Goal: Task Accomplishment & Management: Manage account settings

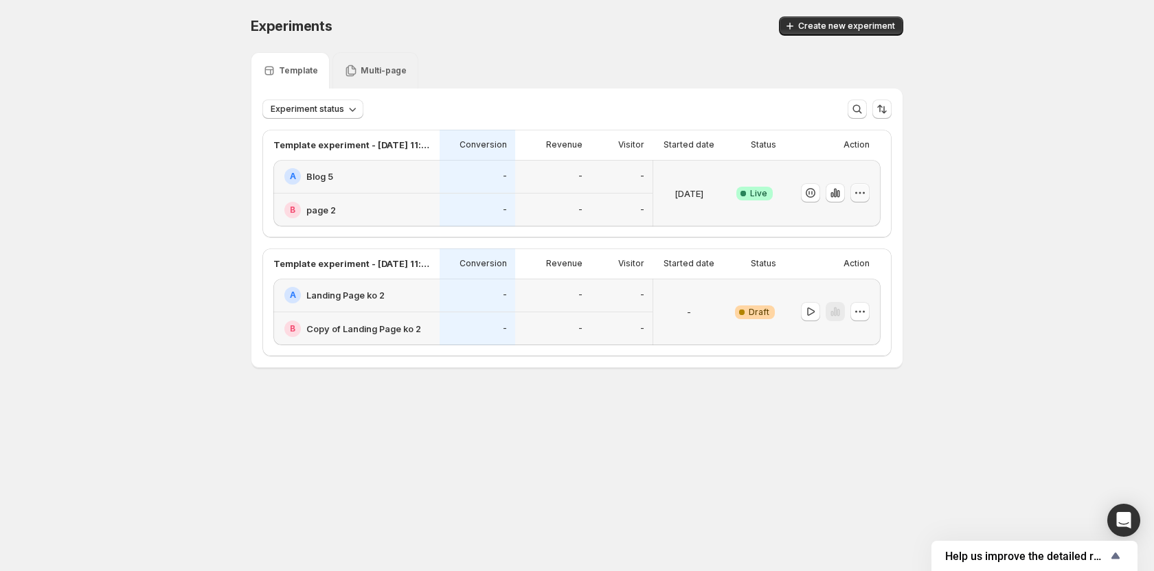
click at [865, 194] on icon "button" at bounding box center [860, 193] width 14 height 14
click at [849, 220] on span "Edit" at bounding box center [873, 222] width 144 height 14
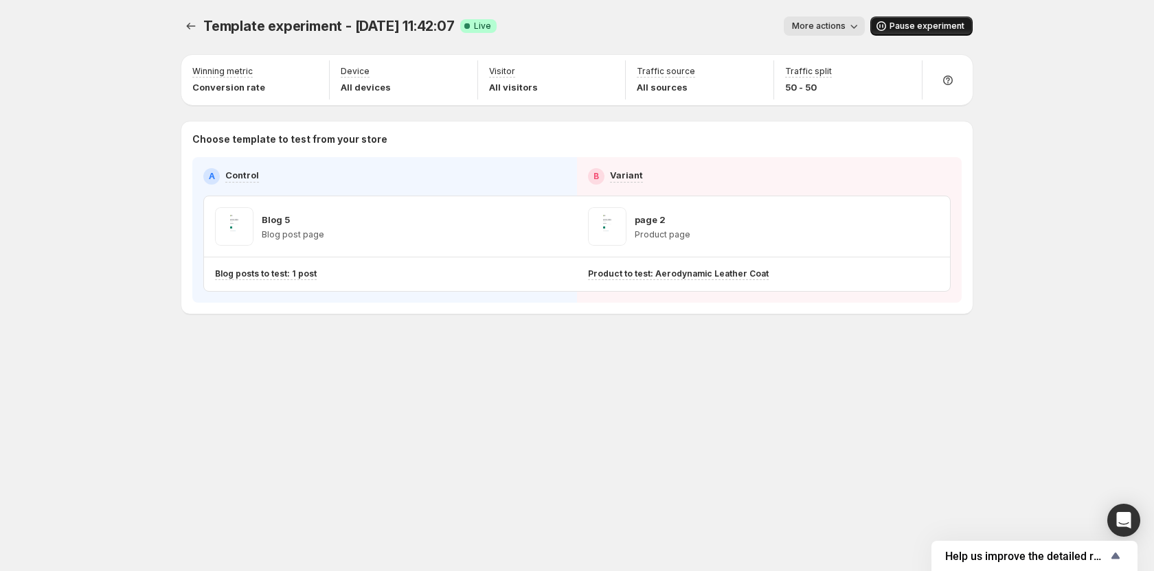
click at [928, 28] on span "Pause experiment" at bounding box center [926, 26] width 75 height 11
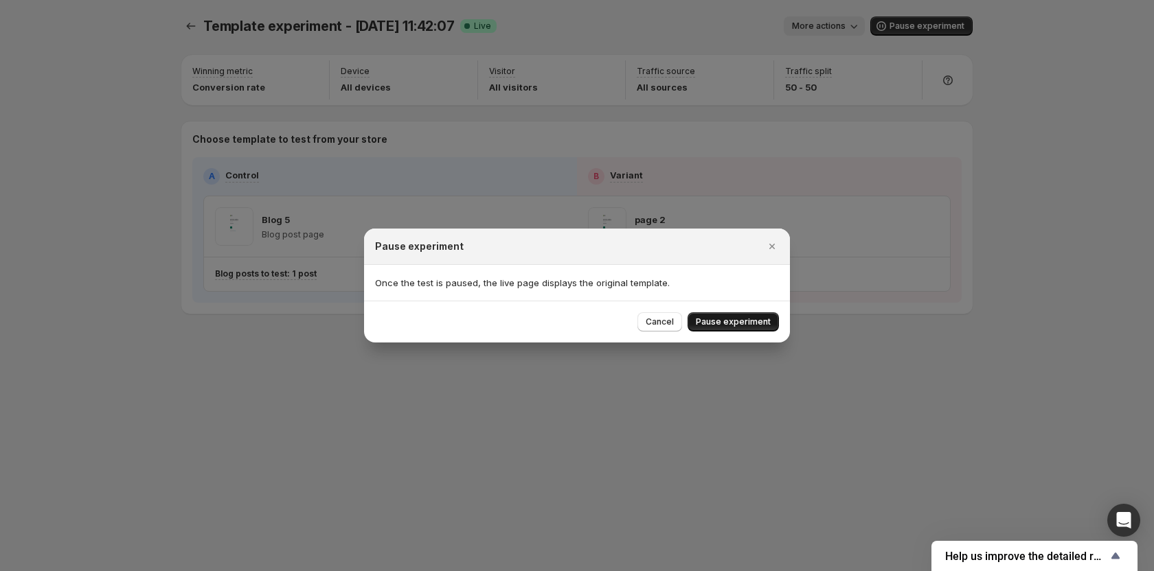
click at [742, 322] on span "Pause experiment" at bounding box center [733, 322] width 75 height 11
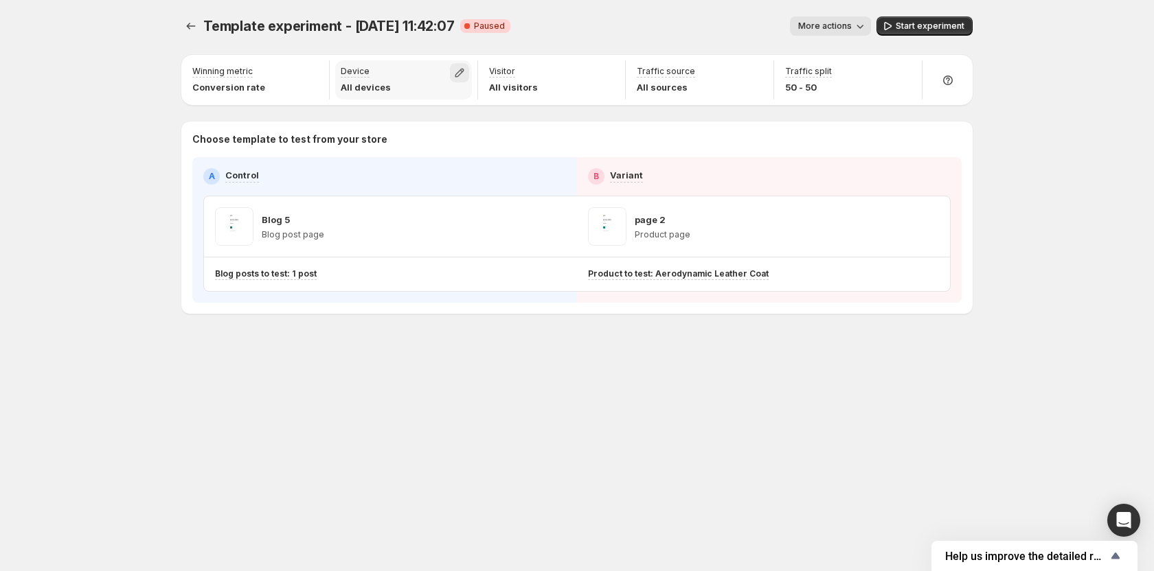
click at [459, 75] on icon "button" at bounding box center [459, 73] width 9 height 9
click at [393, 108] on span "Desktop" at bounding box center [395, 103] width 35 height 11
click at [385, 126] on span "Tablet" at bounding box center [391, 125] width 27 height 11
click at [1022, 168] on div "Template experiment - [DATE] 11:42:07. This page is ready Template experiment -…" at bounding box center [577, 285] width 1154 height 571
click at [192, 25] on icon "Experiments" at bounding box center [191, 26] width 14 height 14
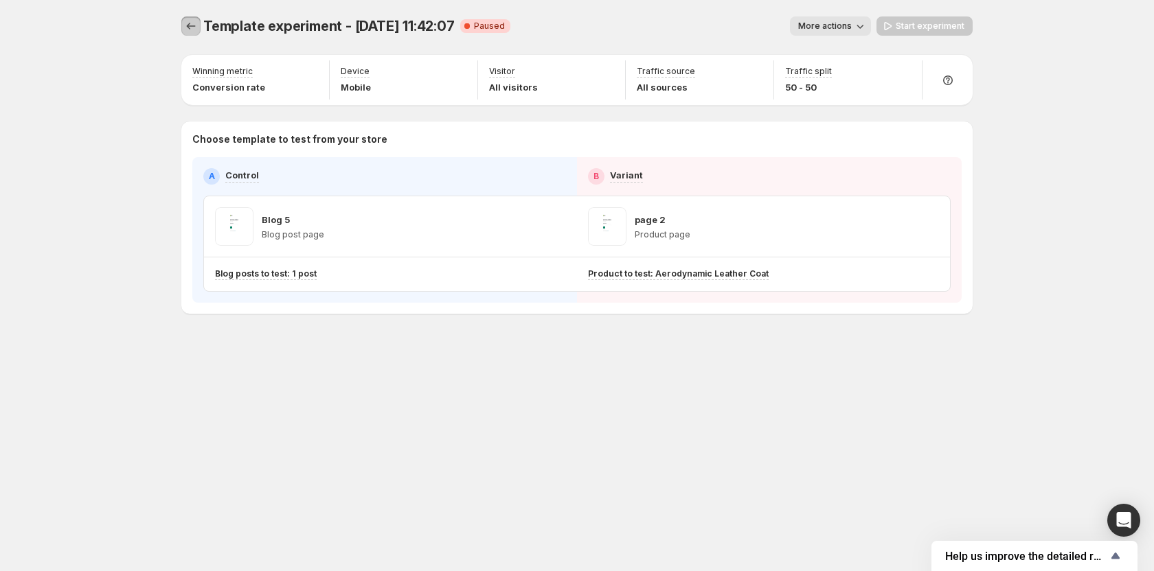
click at [194, 29] on icon "Experiments" at bounding box center [191, 26] width 14 height 14
click at [185, 25] on icon "Experiments" at bounding box center [191, 26] width 14 height 14
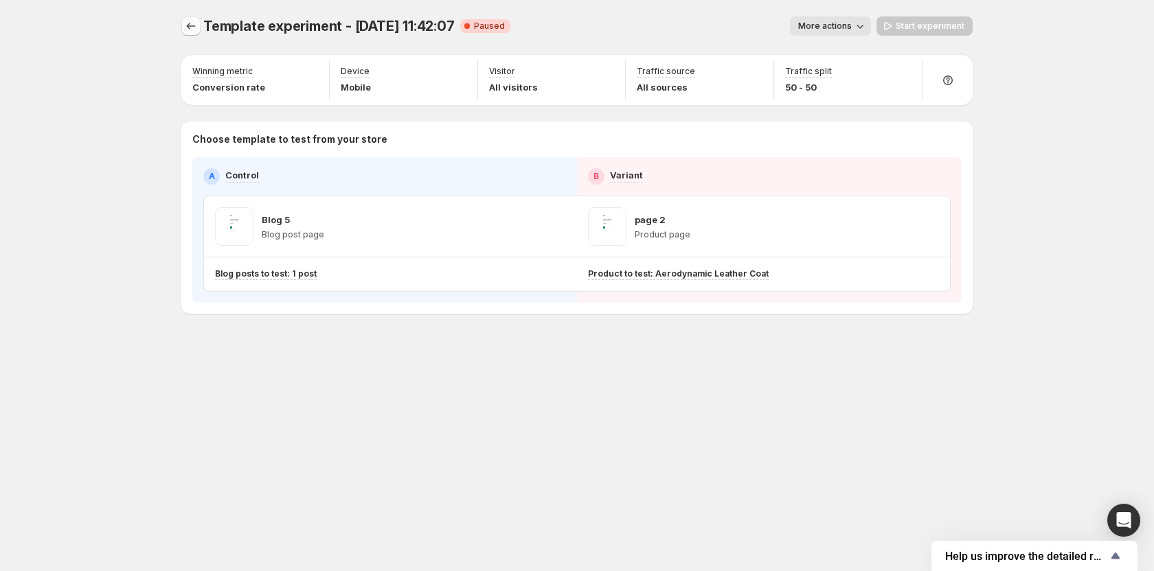
click at [185, 25] on icon "Experiments" at bounding box center [191, 26] width 14 height 14
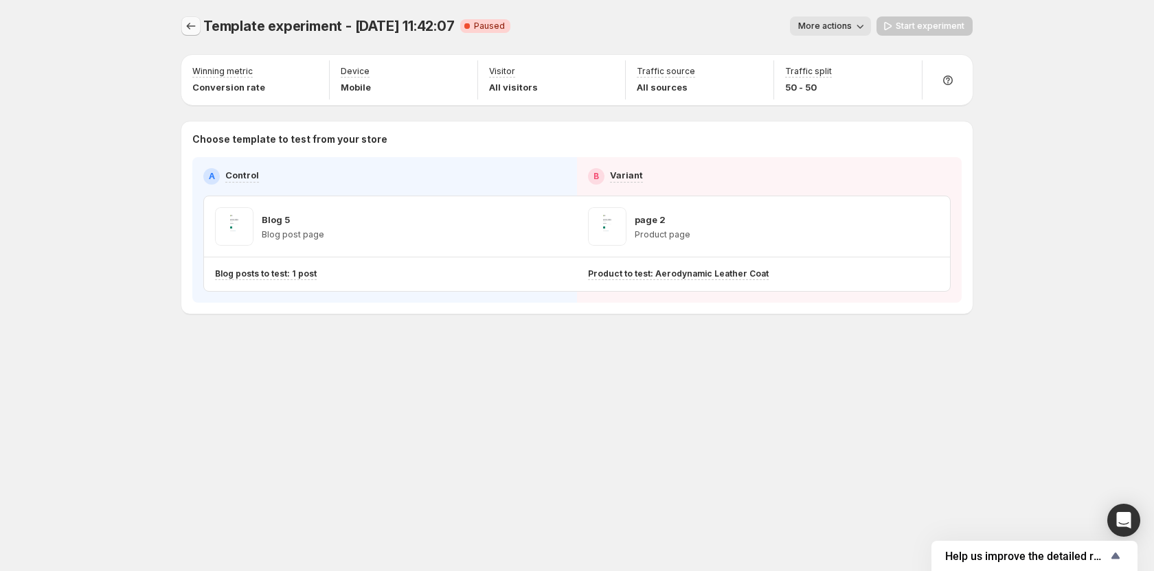
click at [191, 30] on icon "Experiments" at bounding box center [191, 26] width 14 height 14
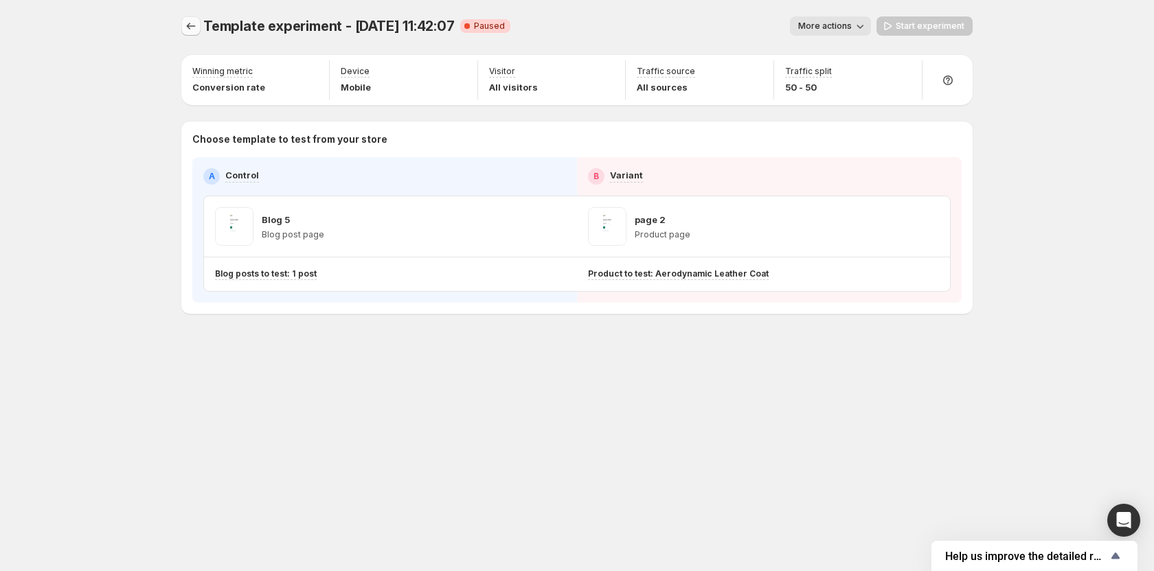
click at [191, 30] on icon "Experiments" at bounding box center [191, 26] width 14 height 14
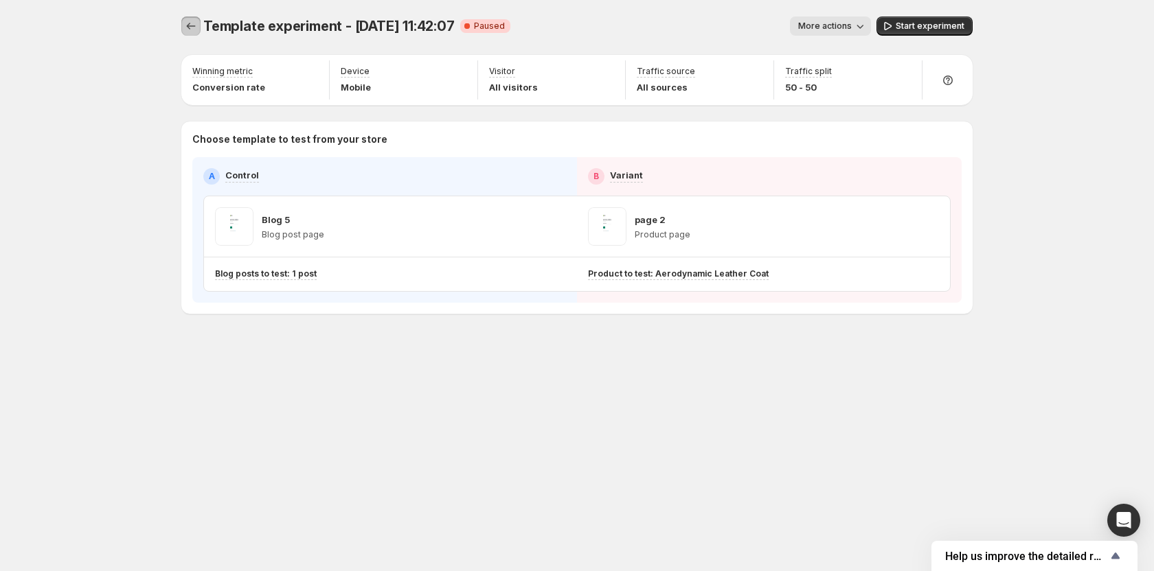
click at [190, 30] on icon "Experiments" at bounding box center [191, 26] width 14 height 14
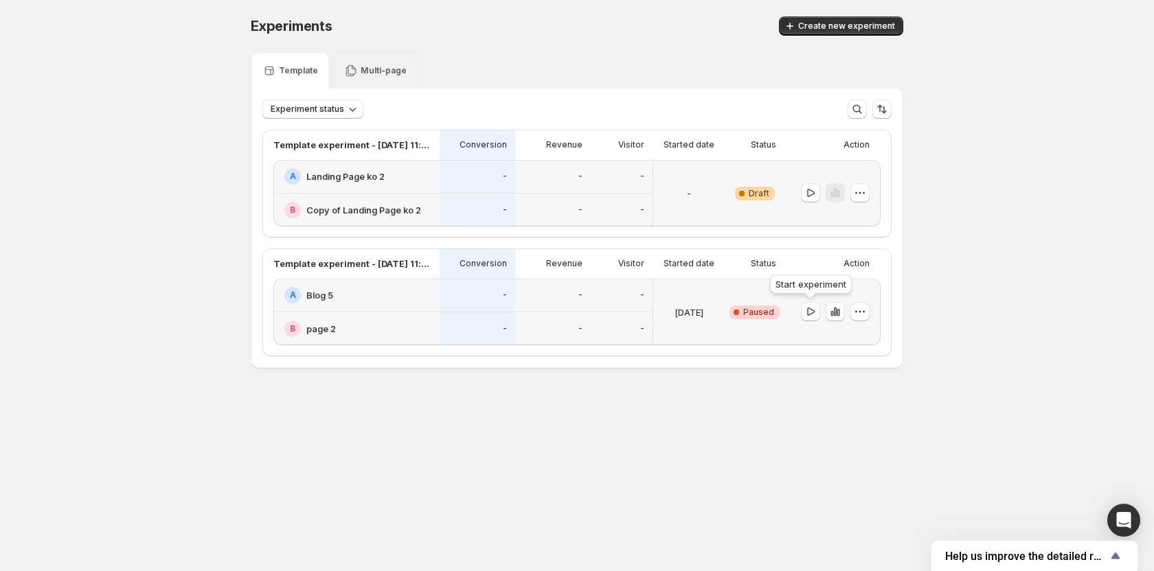
click at [810, 312] on icon "button" at bounding box center [810, 312] width 14 height 14
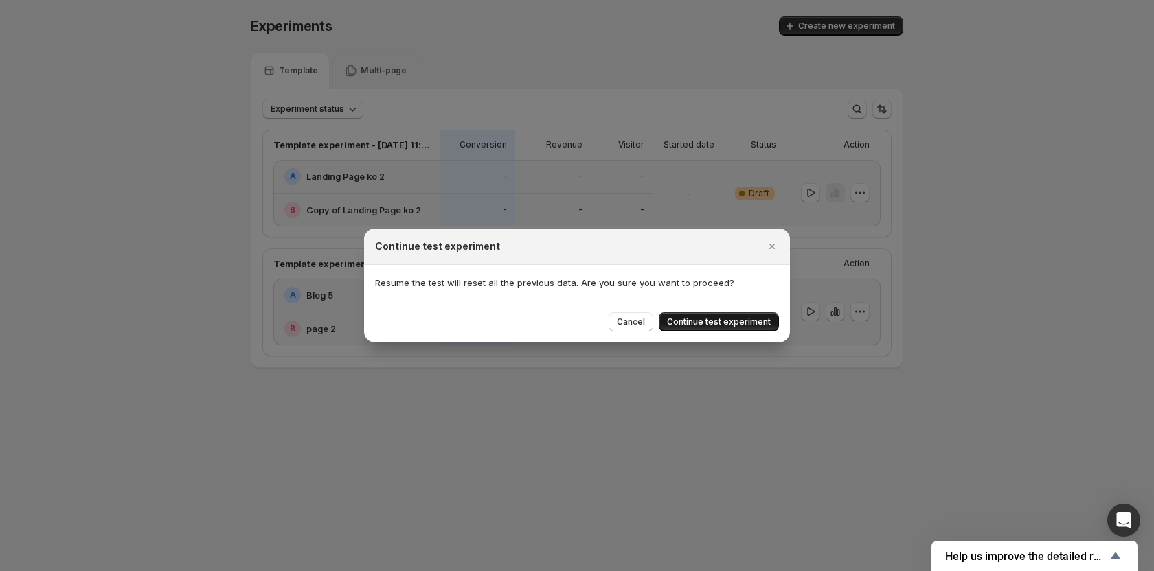
click at [762, 319] on span "Continue test experiment" at bounding box center [719, 322] width 104 height 11
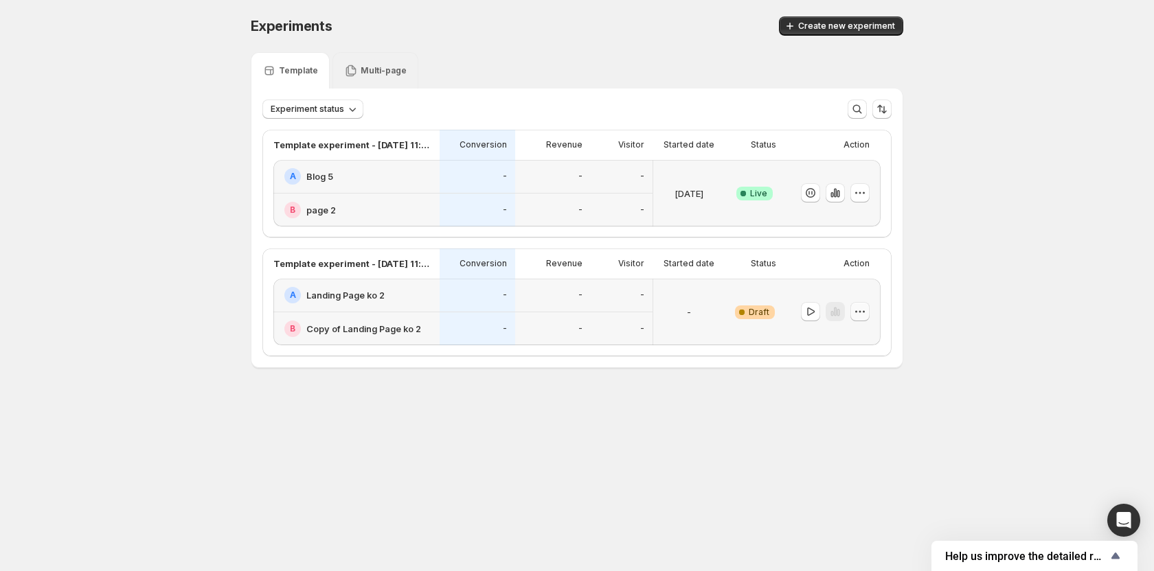
click at [863, 313] on icon "button" at bounding box center [860, 312] width 14 height 14
drag, startPoint x: 952, startPoint y: 186, endPoint x: 884, endPoint y: 189, distance: 67.3
click at [943, 187] on div "Experiments. This page is ready Experiments Create new experiment Template Mult…" at bounding box center [577, 221] width 1154 height 442
click at [869, 192] on div at bounding box center [832, 193] width 96 height 67
click at [869, 197] on div at bounding box center [832, 193] width 96 height 67
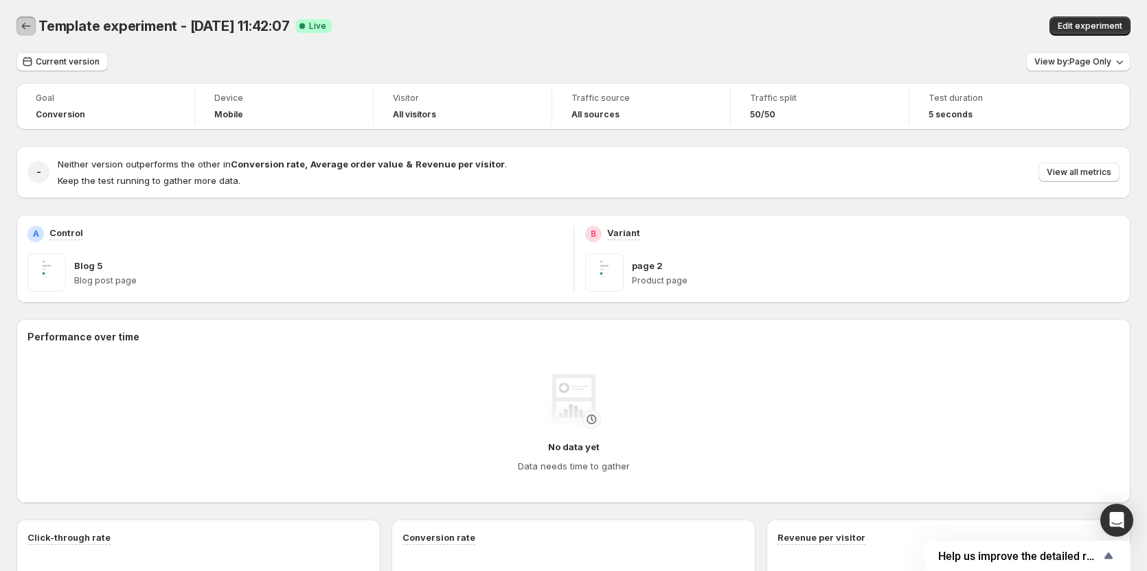
click at [21, 28] on icon "Back" at bounding box center [26, 26] width 14 height 14
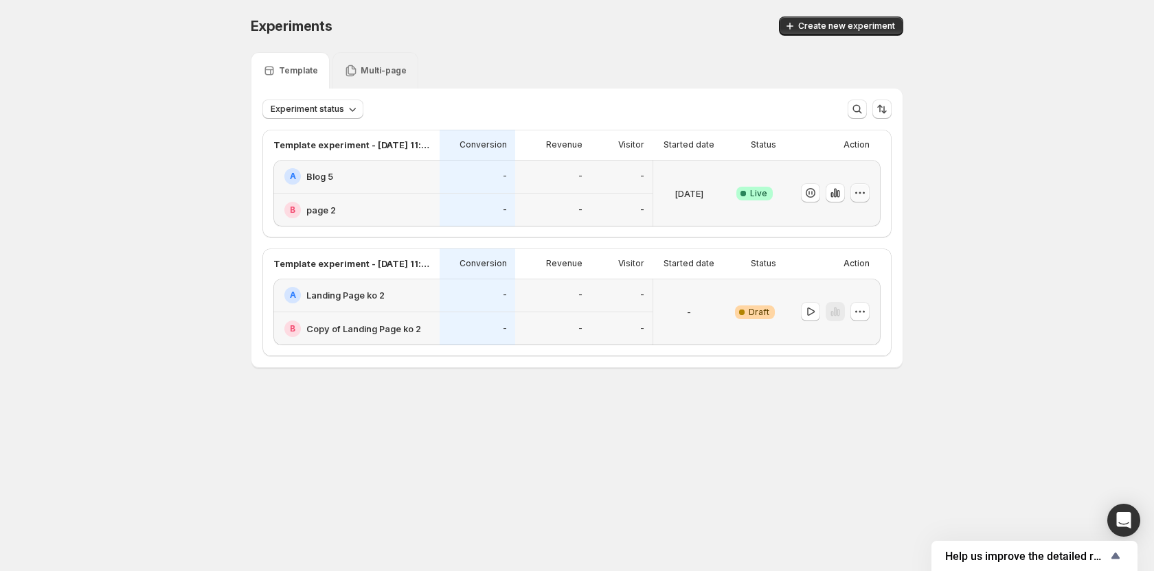
click at [860, 197] on icon "button" at bounding box center [860, 193] width 14 height 14
click at [829, 226] on span "Edit" at bounding box center [873, 222] width 144 height 14
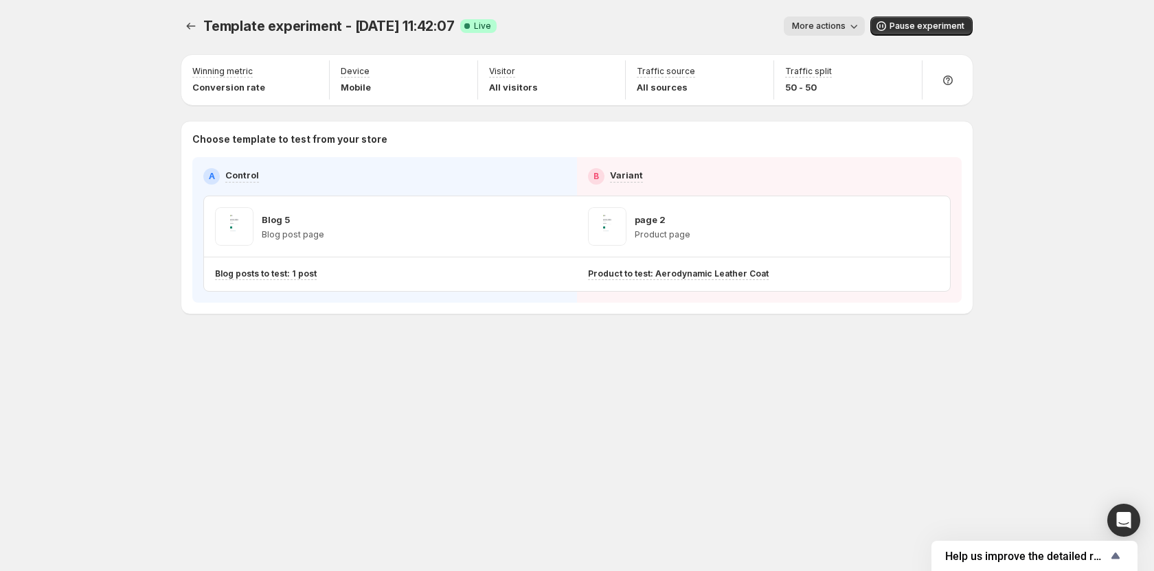
click at [1032, 187] on div "Template experiment - Aug 1, 11:42:07. This page is ready Template experiment -…" at bounding box center [577, 285] width 1154 height 571
click at [911, 33] on button "Pause experiment" at bounding box center [921, 25] width 102 height 19
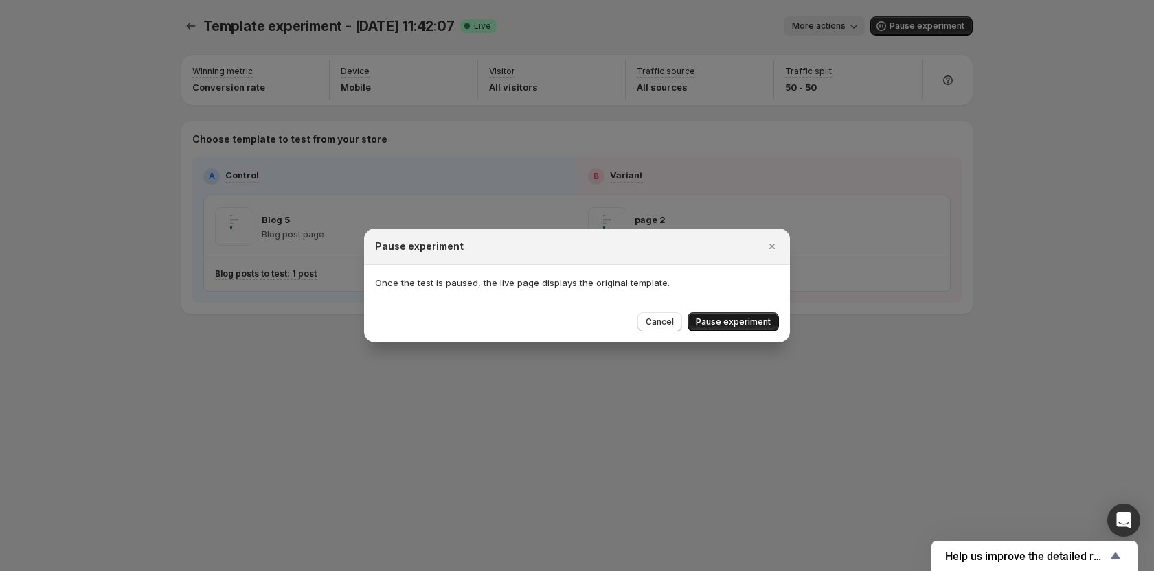
click at [752, 323] on span "Pause experiment" at bounding box center [733, 322] width 75 height 11
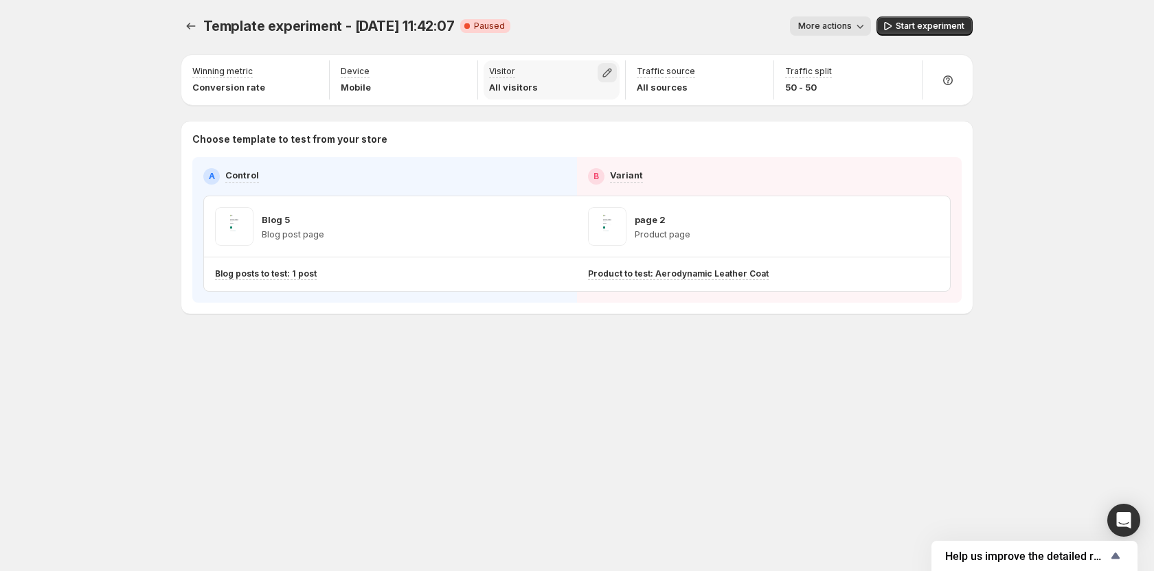
click at [605, 69] on icon "button" at bounding box center [607, 73] width 14 height 14
click at [534, 104] on span "New" at bounding box center [535, 103] width 19 height 11
click at [599, 35] on div "More actions" at bounding box center [696, 25] width 350 height 19
click at [467, 70] on button "button" at bounding box center [459, 72] width 19 height 19
click at [387, 128] on span "Tablet" at bounding box center [391, 125] width 27 height 11
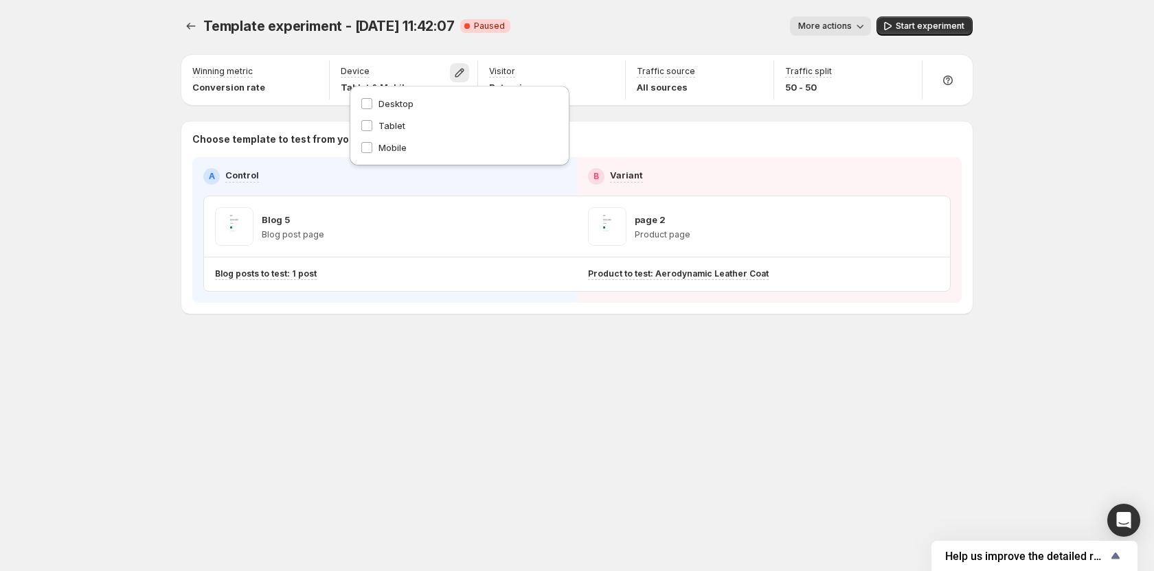
click at [766, 131] on div "Choose template to test from your store A Control B Variant Blog 5 Blog post pa…" at bounding box center [576, 218] width 791 height 192
click at [753, 72] on icon "button" at bounding box center [755, 73] width 14 height 14
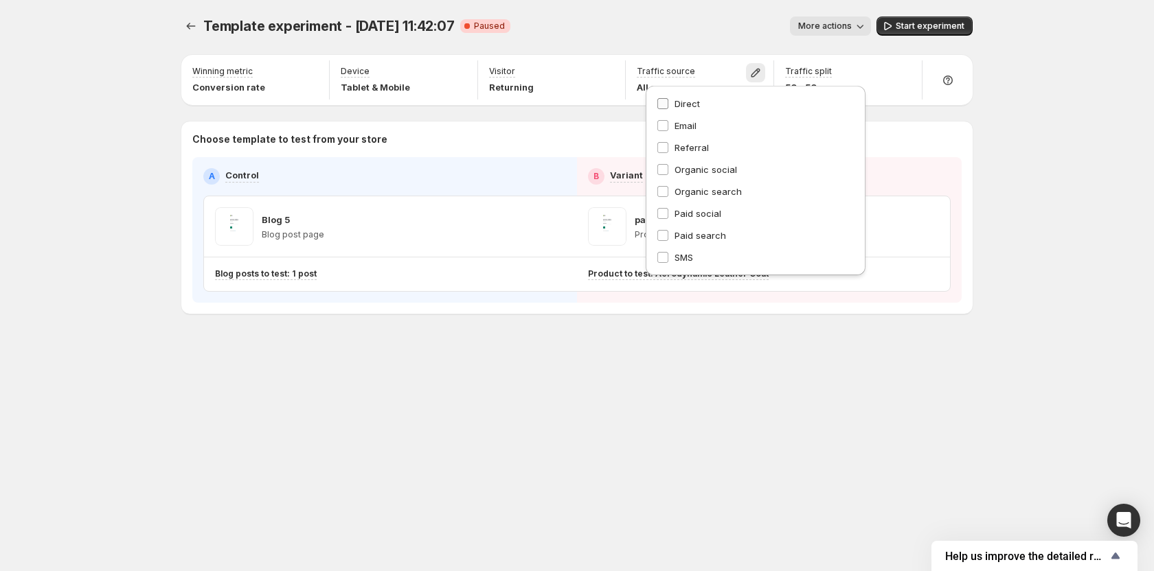
click at [695, 106] on span "Direct" at bounding box center [686, 103] width 25 height 11
click at [1050, 129] on div "Template experiment - Aug 1, 11:42:07. This page is ready Template experiment -…" at bounding box center [577, 285] width 1154 height 571
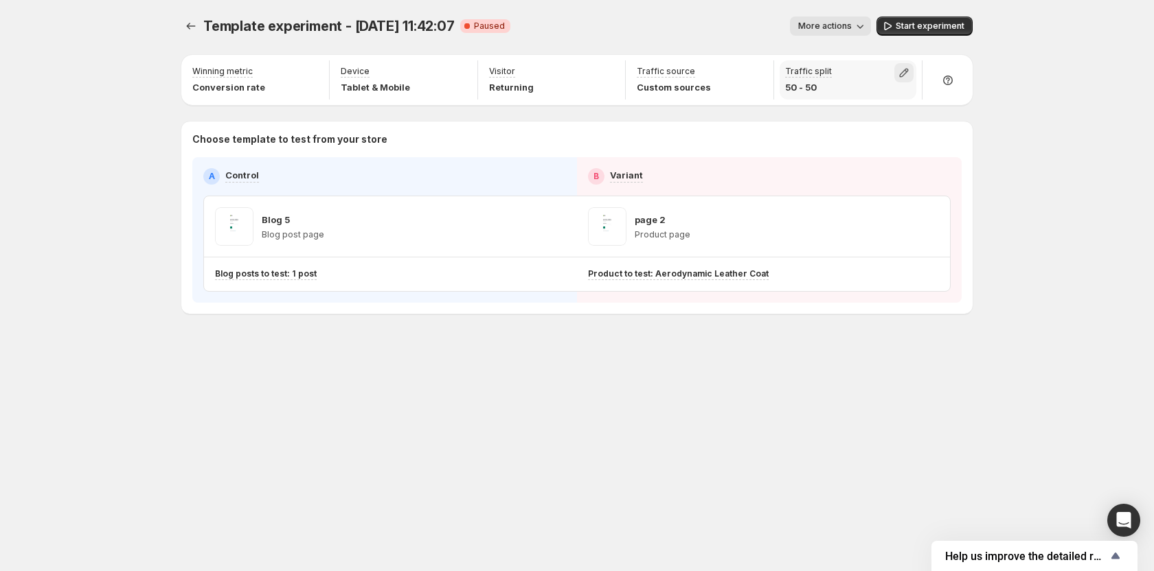
click at [895, 73] on button "button" at bounding box center [903, 72] width 19 height 19
click at [1073, 120] on div "Template experiment - Aug 1, 11:42:07. This page is ready Template experiment -…" at bounding box center [577, 285] width 1154 height 571
click at [190, 28] on icon "Experiments" at bounding box center [191, 26] width 14 height 14
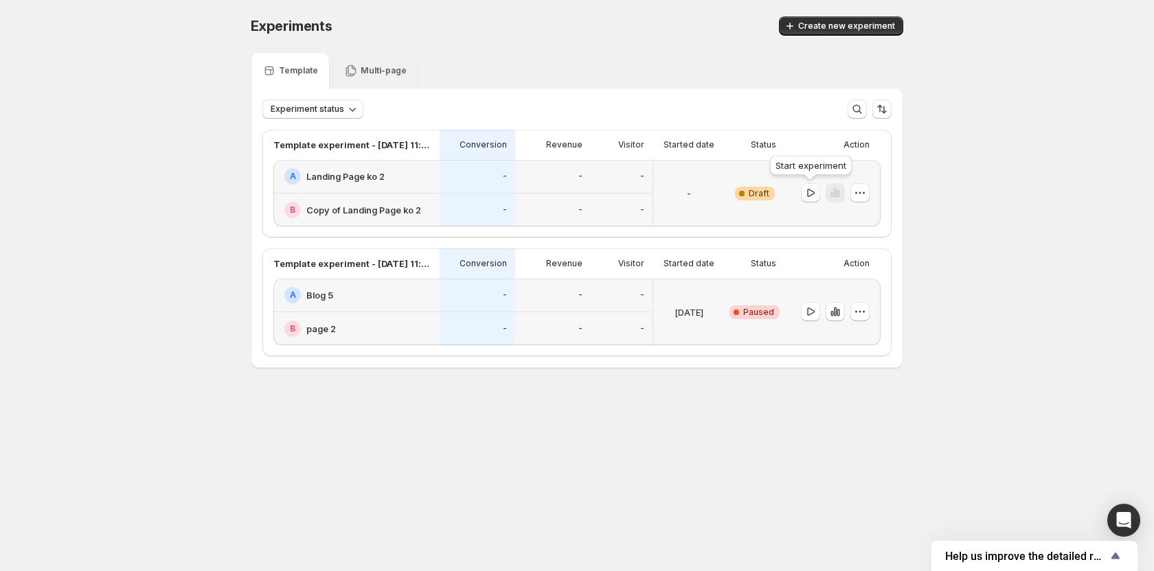
click at [807, 196] on icon "button" at bounding box center [810, 193] width 14 height 14
click at [856, 196] on icon "button" at bounding box center [860, 193] width 14 height 14
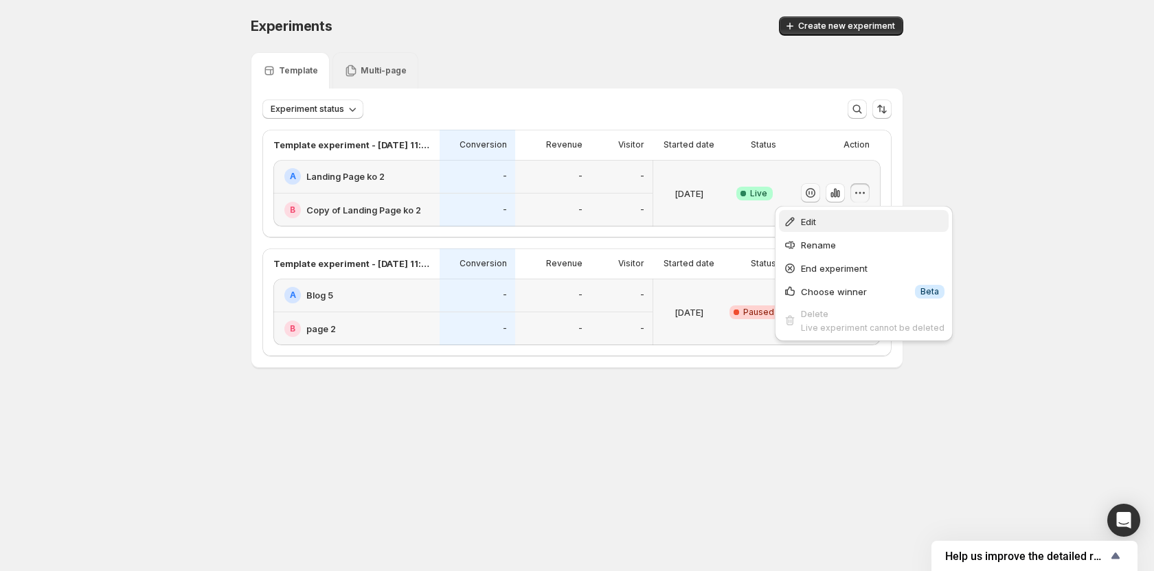
click at [841, 220] on span "Edit" at bounding box center [873, 222] width 144 height 14
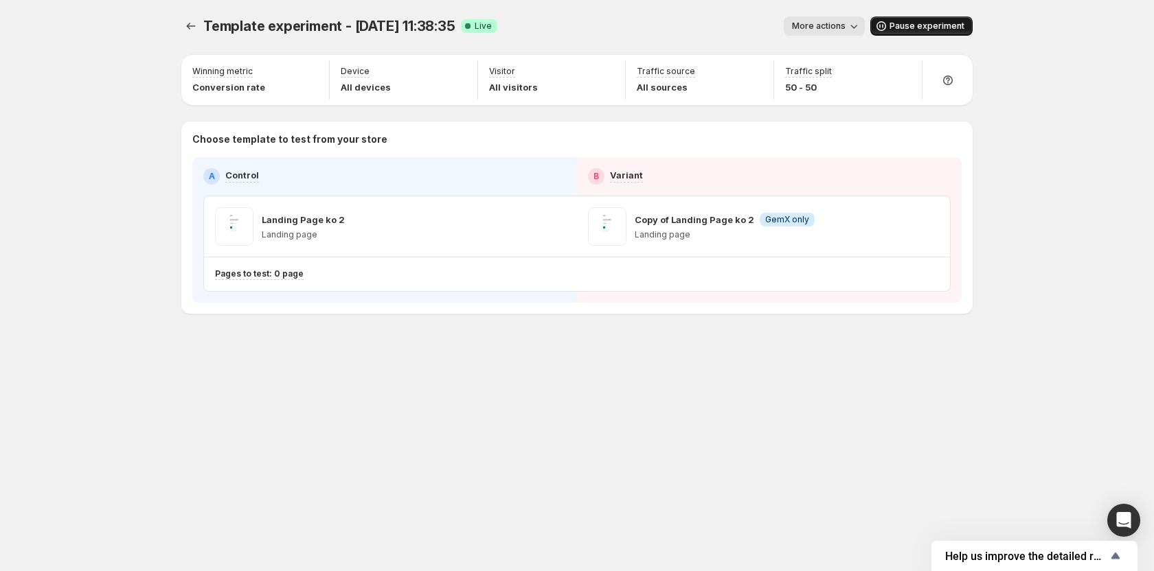
click at [946, 23] on span "Pause experiment" at bounding box center [926, 26] width 75 height 11
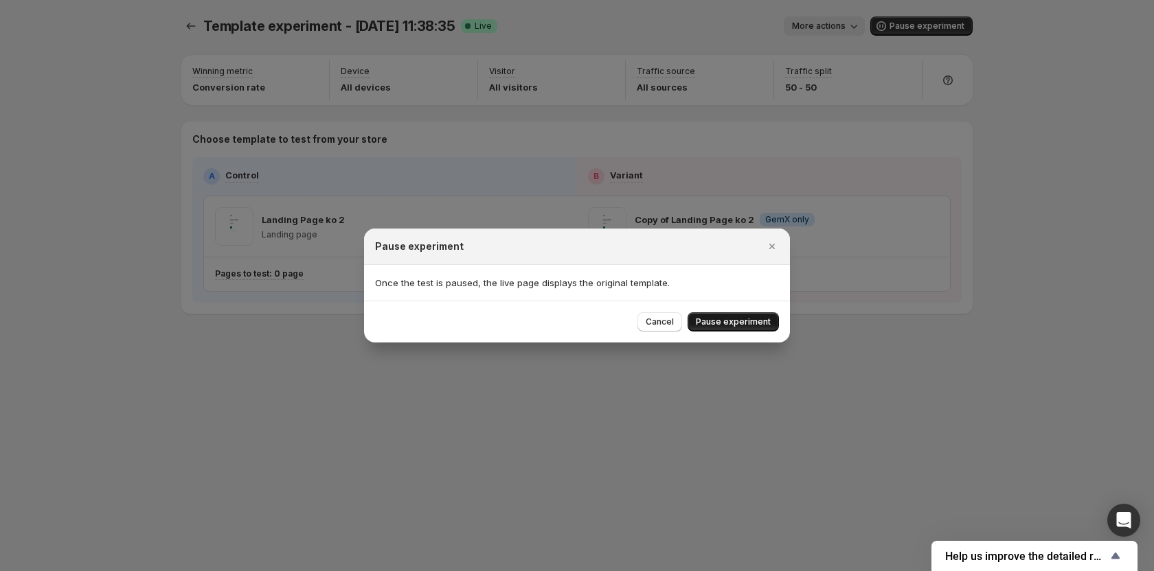
click at [740, 317] on span "Pause experiment" at bounding box center [733, 322] width 75 height 11
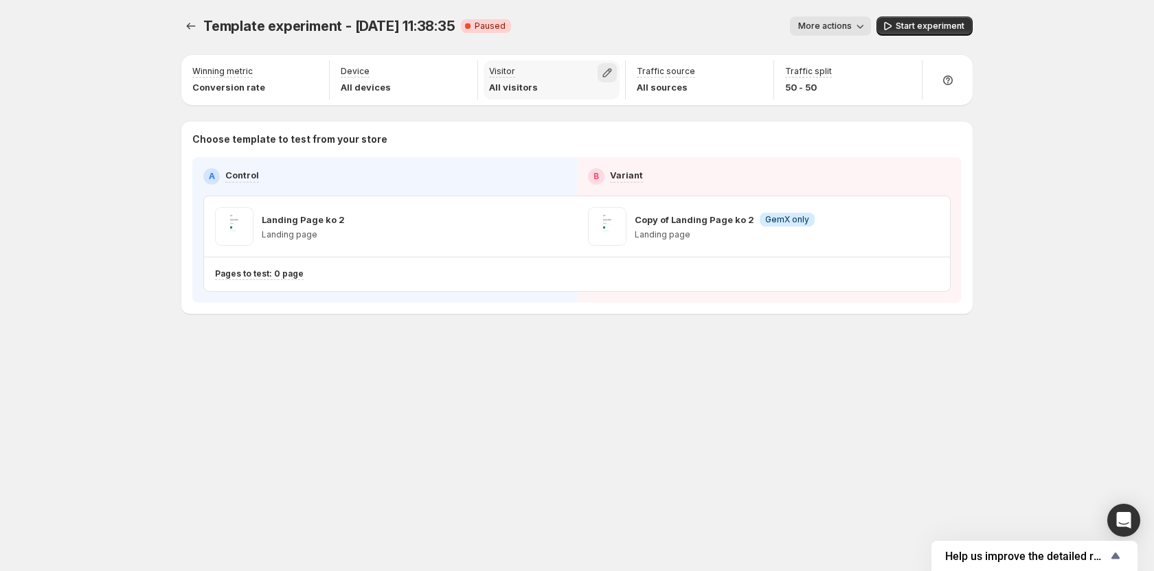
click at [613, 70] on icon "button" at bounding box center [607, 73] width 14 height 14
click at [540, 109] on span "New" at bounding box center [535, 104] width 19 height 14
click at [598, 30] on div "More actions" at bounding box center [696, 25] width 349 height 19
click at [467, 66] on button "button" at bounding box center [459, 72] width 19 height 19
click at [411, 106] on span "Desktop" at bounding box center [395, 103] width 35 height 11
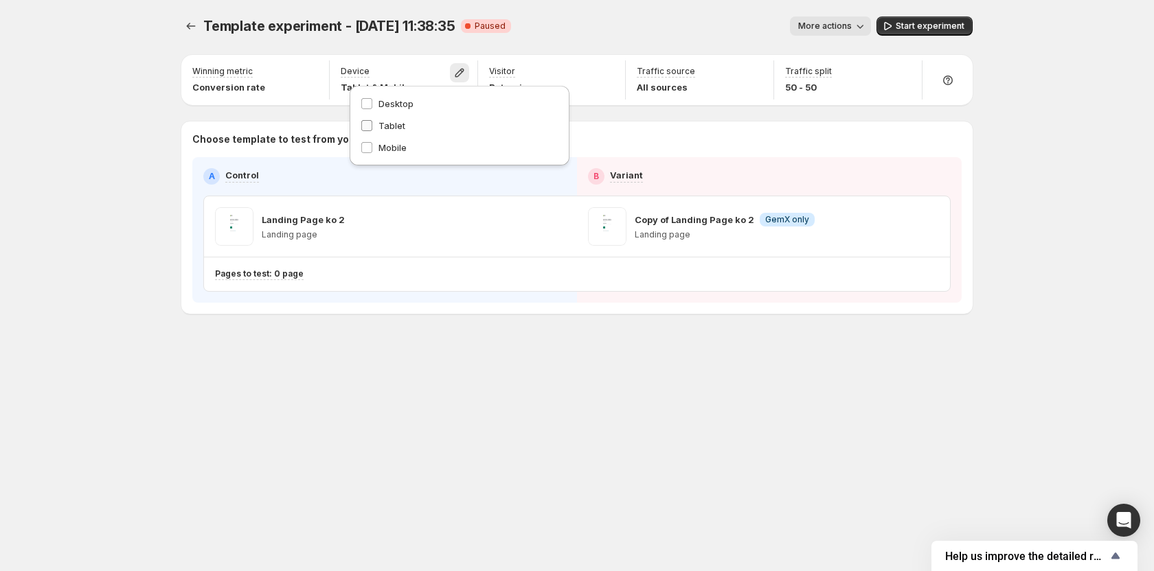
click at [393, 124] on span "Tablet" at bounding box center [391, 125] width 27 height 11
click at [504, 222] on div "Landing Page ko 2 Landing page" at bounding box center [390, 226] width 351 height 38
click at [191, 25] on icon "Experiments" at bounding box center [191, 26] width 14 height 14
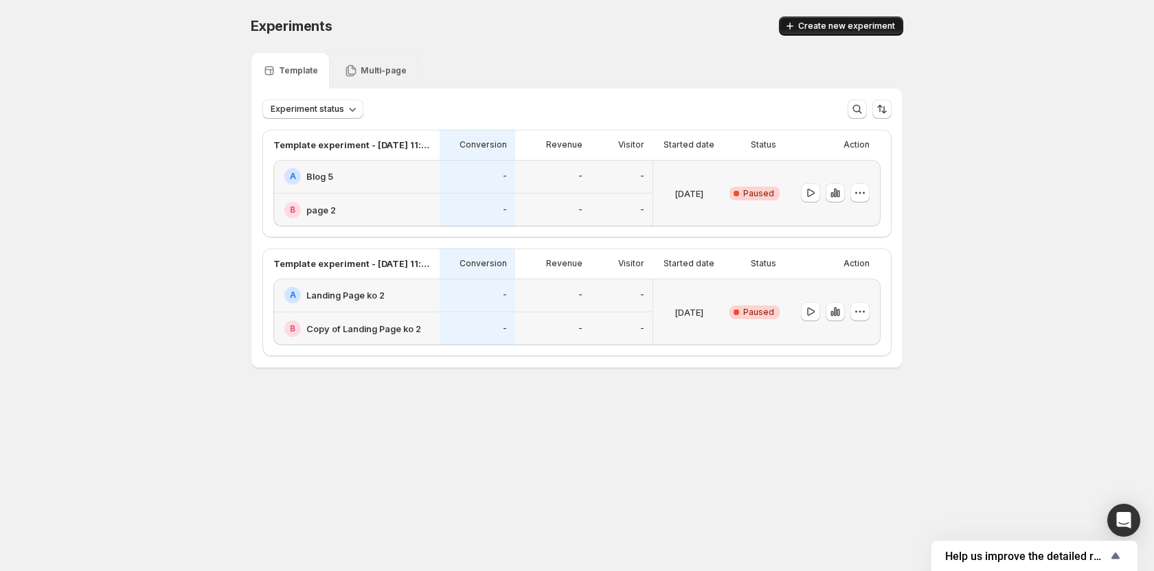
click at [827, 19] on button "Create new experiment" at bounding box center [841, 25] width 124 height 19
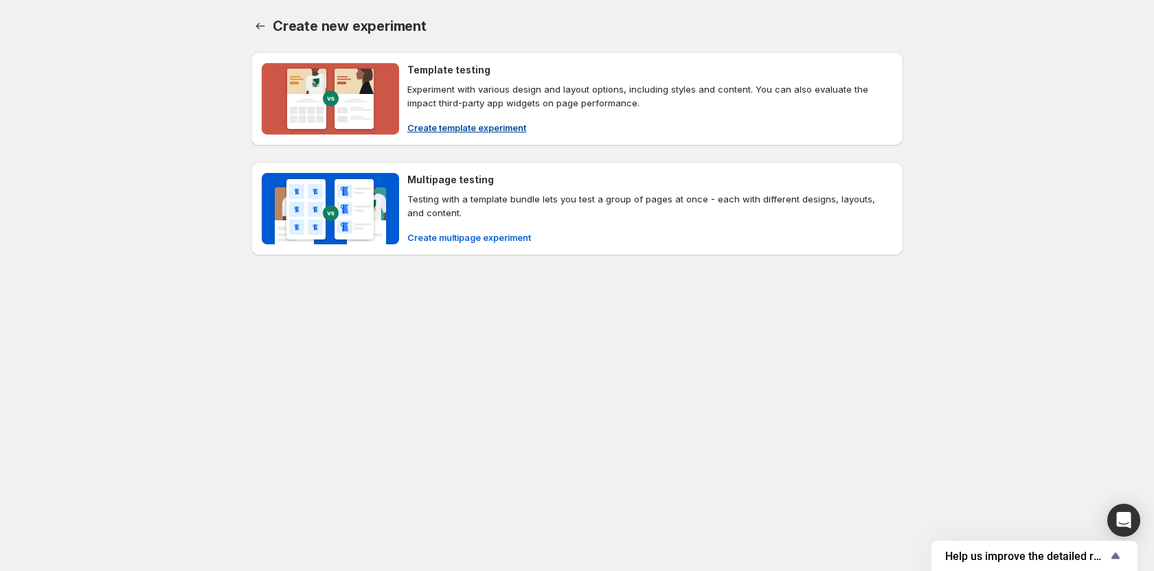
click at [460, 125] on span "Create template experiment" at bounding box center [466, 128] width 119 height 14
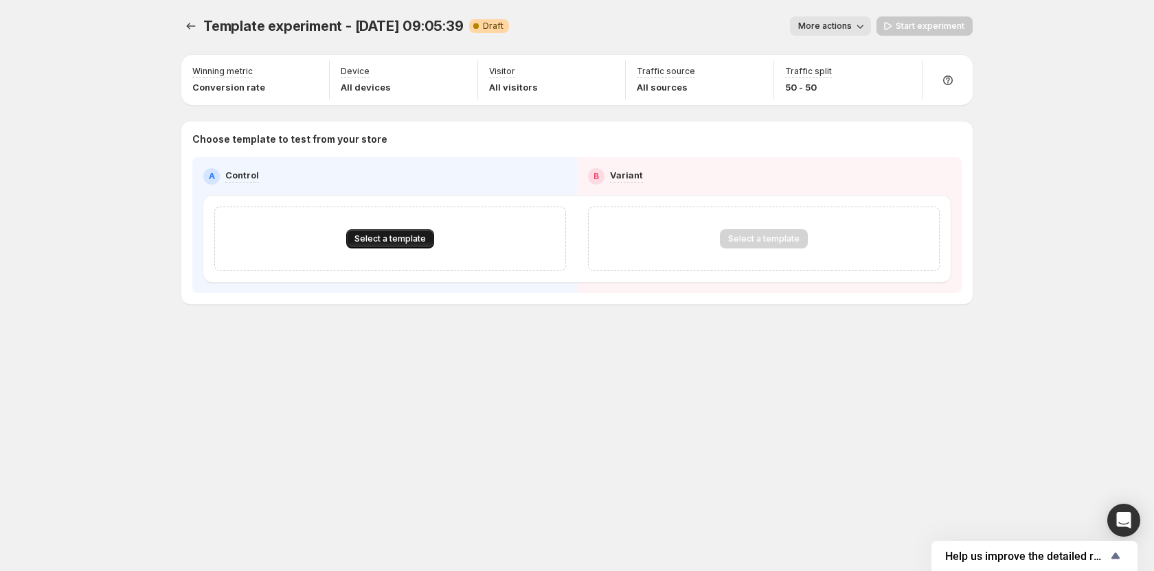
click at [394, 238] on span "Select a template" at bounding box center [389, 238] width 71 height 11
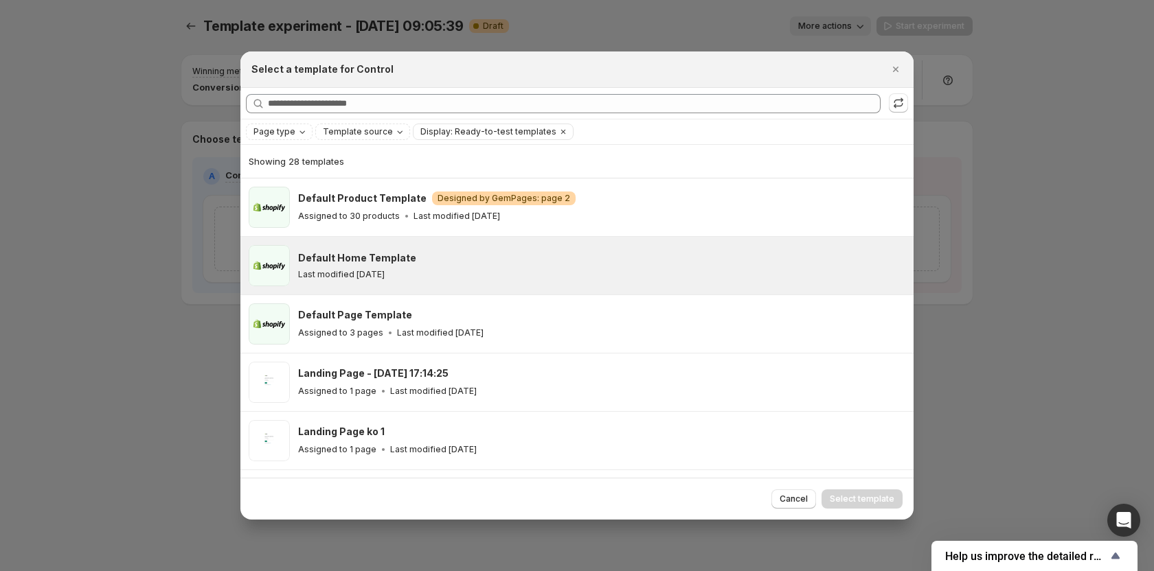
click at [355, 262] on h3 "Default Home Template" at bounding box center [357, 258] width 118 height 14
click at [863, 499] on span "Select template" at bounding box center [861, 499] width 65 height 11
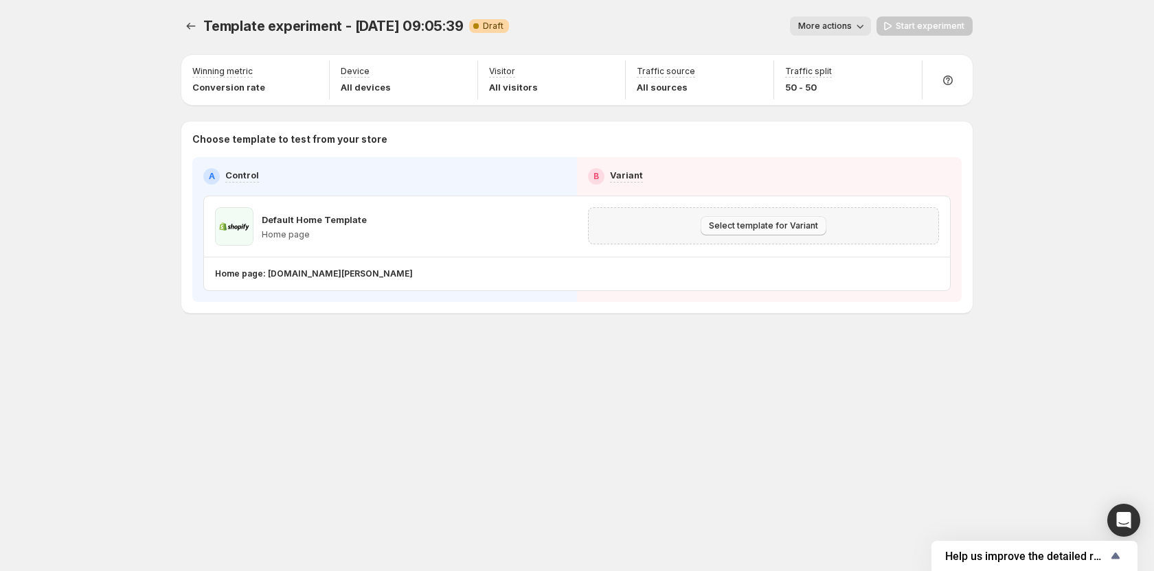
click at [783, 228] on span "Select template for Variant" at bounding box center [763, 225] width 109 height 11
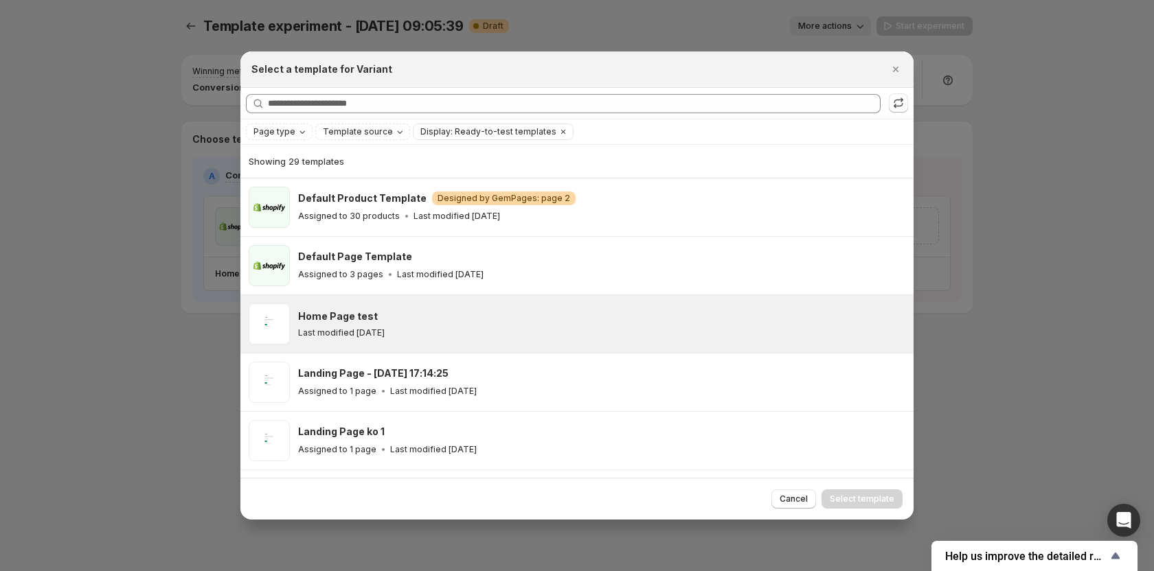
click at [479, 309] on div "Home Page test Last modified 8 days ago" at bounding box center [601, 324] width 607 height 41
click at [865, 499] on span "Select template" at bounding box center [861, 499] width 65 height 11
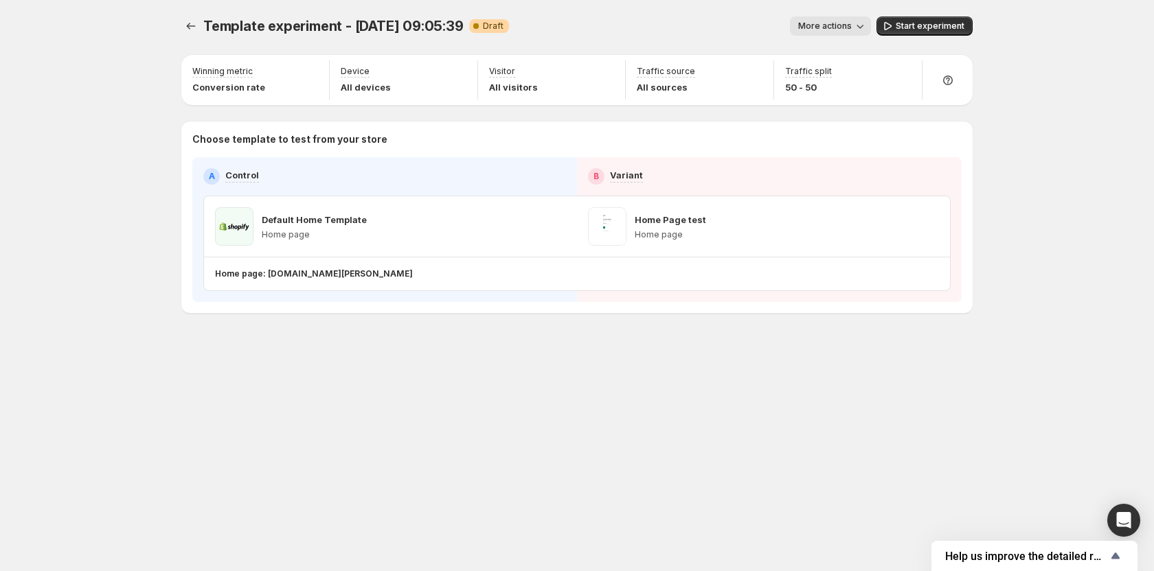
click at [1008, 372] on div "Template experiment - Oct 2, 09:05:39. This page is ready Template experiment -…" at bounding box center [577, 285] width 1154 height 571
click at [904, 27] on span "Start experiment" at bounding box center [929, 26] width 69 height 11
click at [777, 423] on div "Template experiment - Oct 2, 09:05:39. This page is ready Template experiment -…" at bounding box center [577, 285] width 824 height 571
click at [929, 30] on span "Pause experiment" at bounding box center [926, 26] width 75 height 11
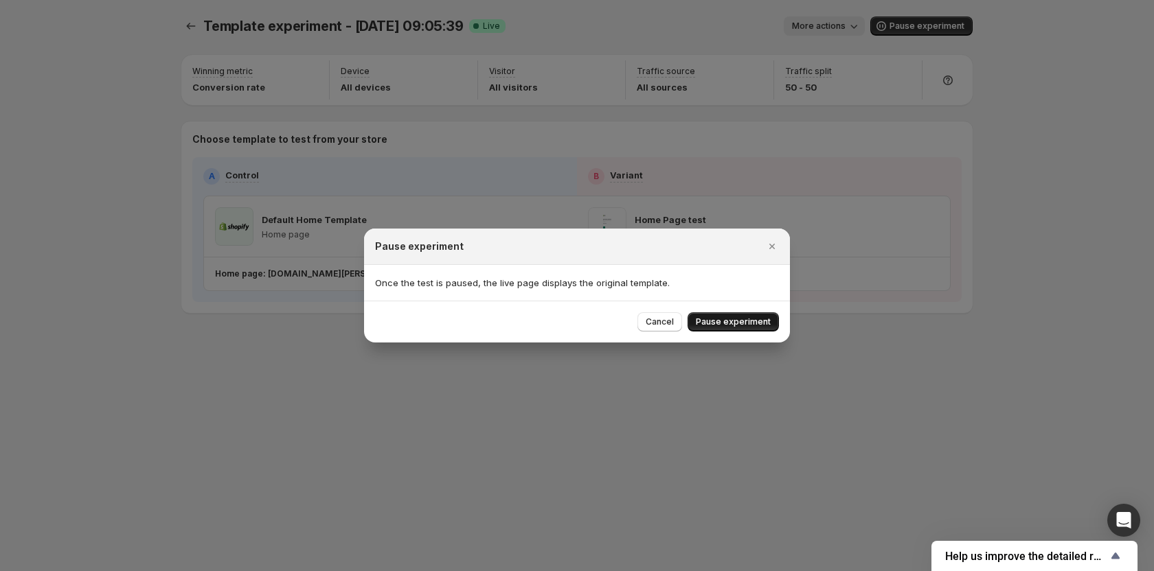
click at [720, 322] on span "Pause experiment" at bounding box center [733, 322] width 75 height 11
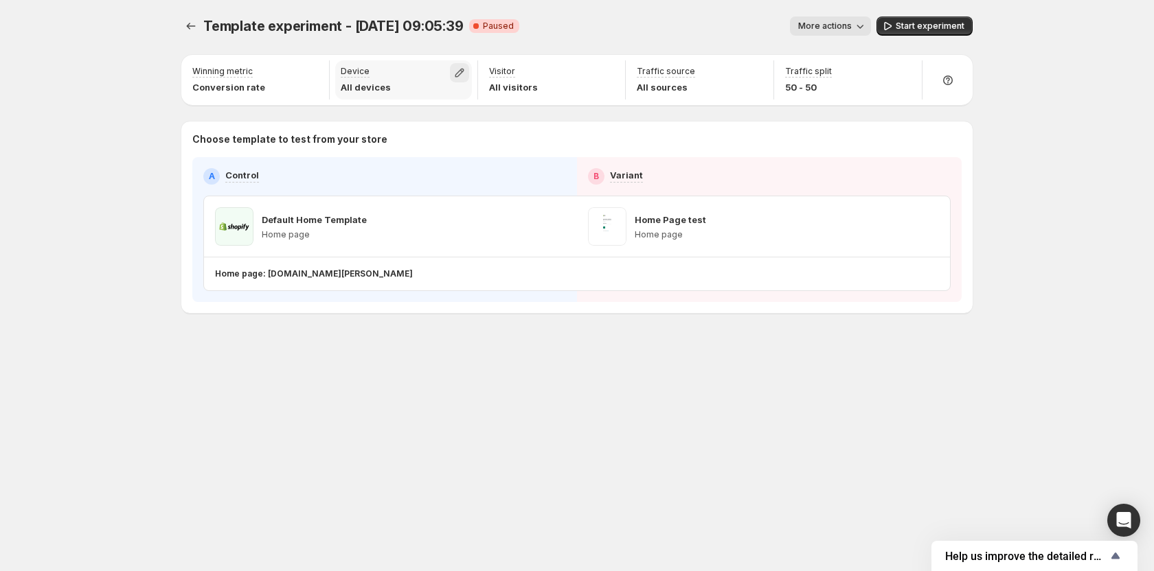
click at [458, 75] on icon "button" at bounding box center [460, 73] width 14 height 14
click at [402, 106] on span "Desktop" at bounding box center [395, 103] width 35 height 11
click at [391, 128] on span "Tablet" at bounding box center [391, 125] width 27 height 11
click at [105, 135] on div "Template experiment - Oct 2, 09:05:39. This page is ready Template experiment -…" at bounding box center [577, 285] width 1154 height 571
click at [933, 26] on div "Start experiment" at bounding box center [924, 25] width 96 height 19
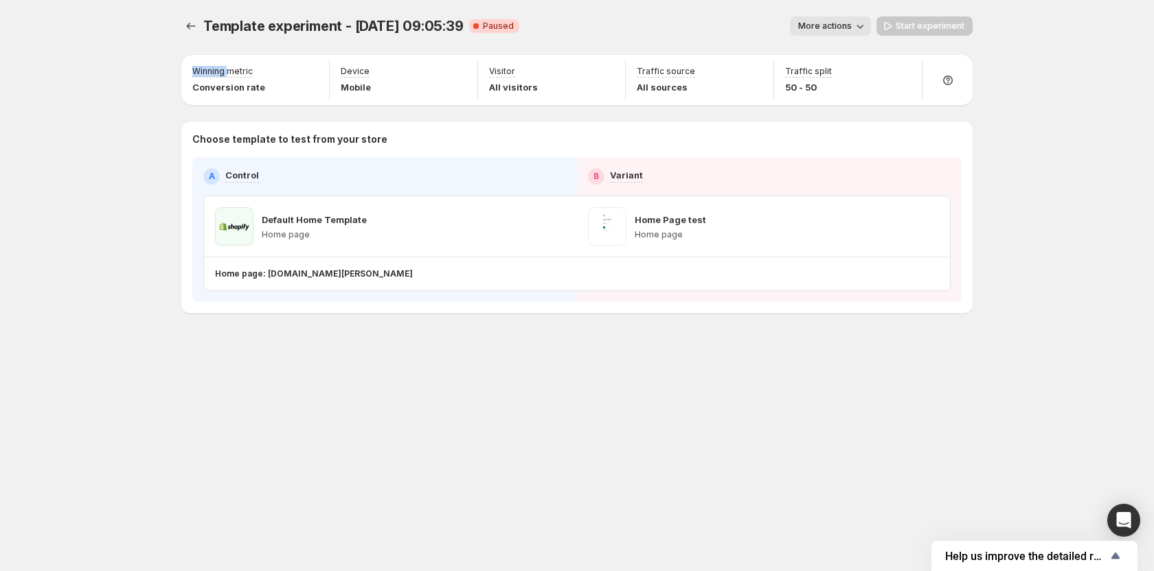
click at [933, 26] on div "Start experiment" at bounding box center [924, 25] width 96 height 19
click at [614, 72] on icon "button" at bounding box center [607, 73] width 14 height 14
click at [573, 104] on label "New" at bounding box center [607, 104] width 198 height 14
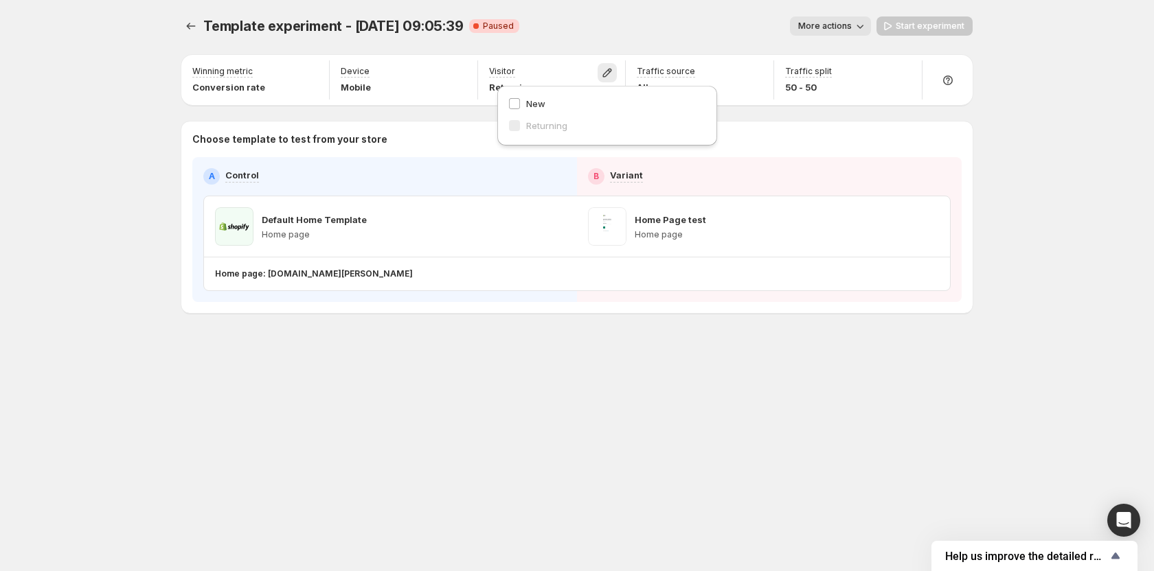
click at [582, 24] on div "More actions" at bounding box center [700, 25] width 341 height 19
click at [918, 30] on div "Start experiment" at bounding box center [924, 25] width 96 height 19
click at [199, 19] on button "Experiments" at bounding box center [190, 25] width 19 height 19
click at [183, 28] on button "Experiments" at bounding box center [190, 25] width 19 height 19
click at [187, 27] on icon "Experiments" at bounding box center [191, 26] width 14 height 14
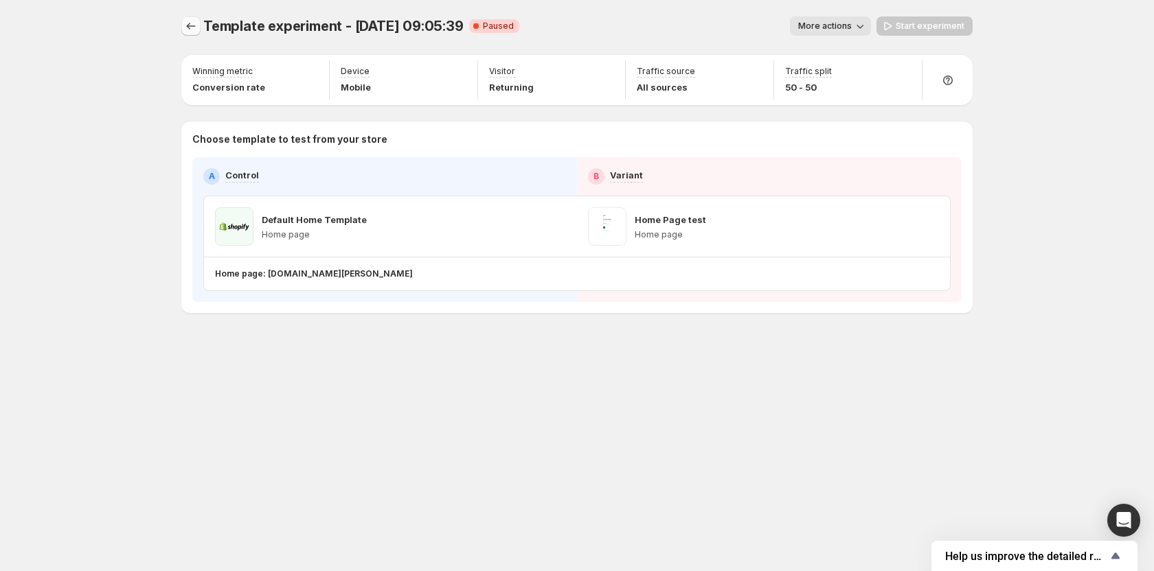
click at [187, 27] on icon "Experiments" at bounding box center [191, 26] width 14 height 14
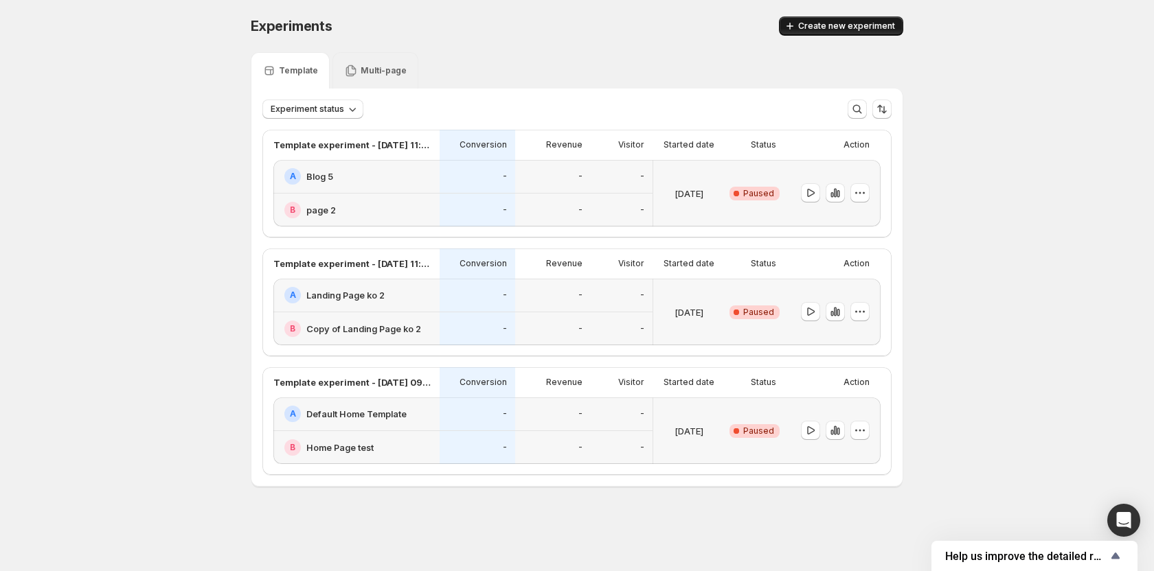
click at [818, 33] on button "Create new experiment" at bounding box center [841, 25] width 124 height 19
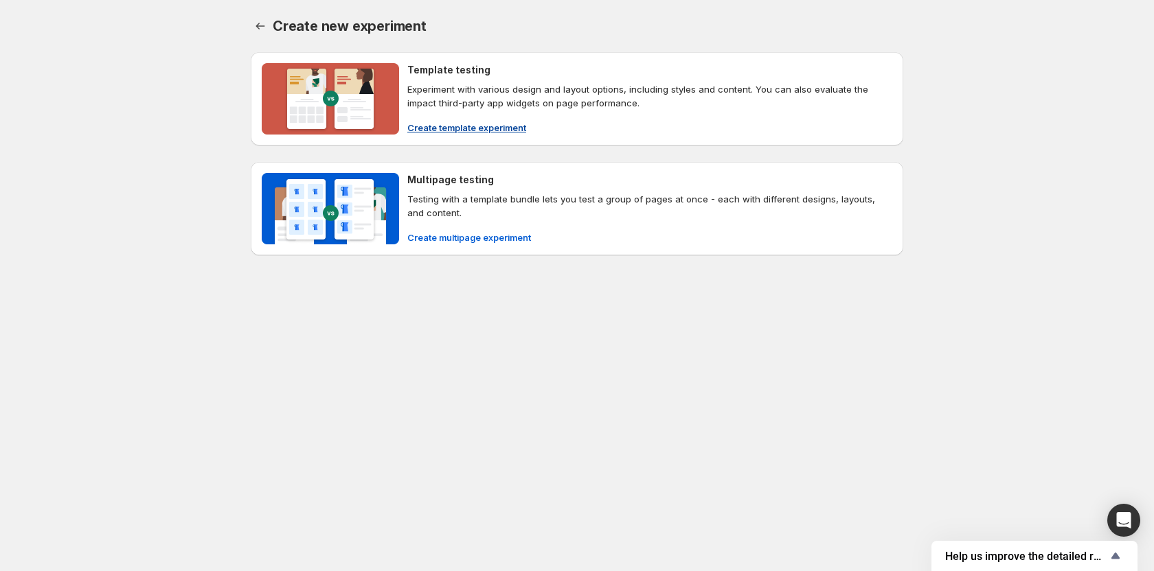
click at [470, 130] on span "Create template experiment" at bounding box center [466, 128] width 119 height 14
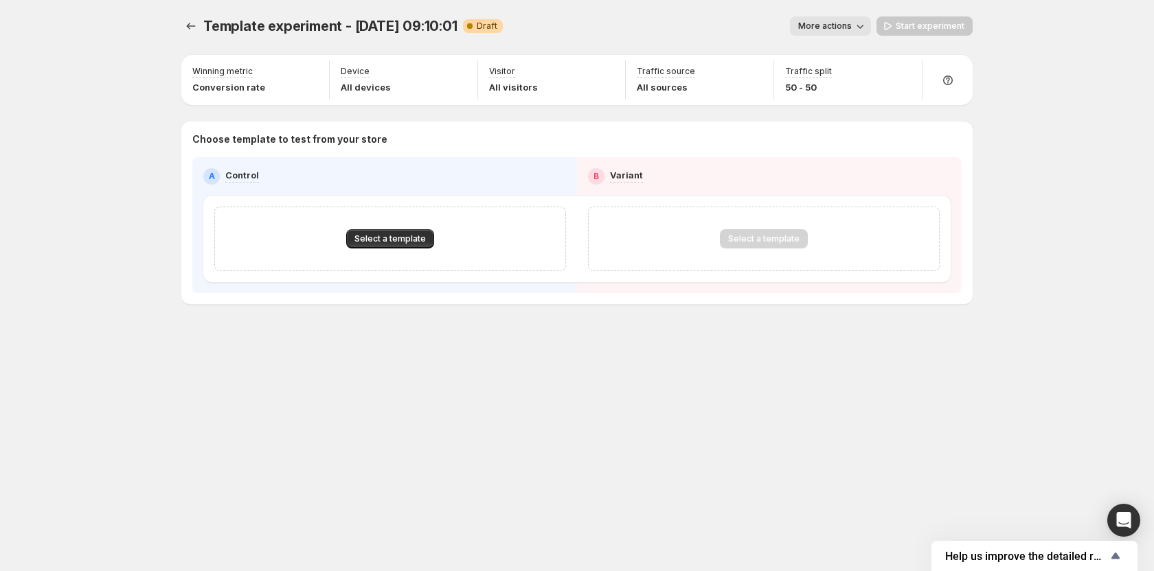
click at [86, 192] on div "Template experiment - Oct 2, 09:10:01. This page is ready Template experiment -…" at bounding box center [577, 285] width 1154 height 571
click at [183, 23] on button "Experiments" at bounding box center [190, 25] width 19 height 19
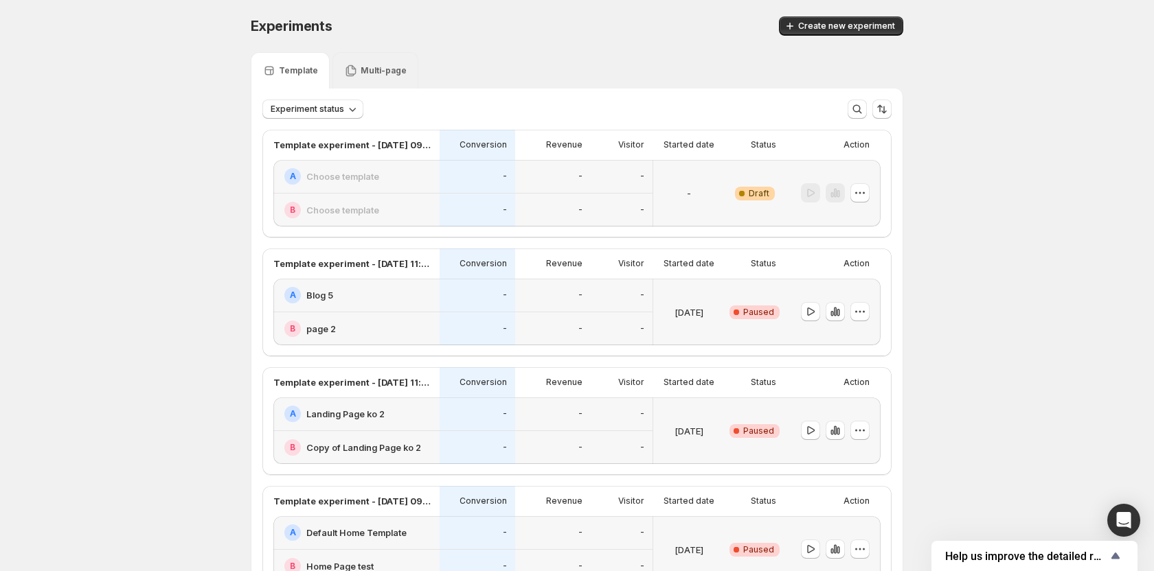
click at [183, 23] on div "Experiments. This page is ready Experiments Create new experiment Template Mult…" at bounding box center [577, 340] width 1154 height 680
click at [183, 23] on div "Experiments. This page is ready Experiments Create new experiment Template Mult…" at bounding box center [573, 340] width 1147 height 680
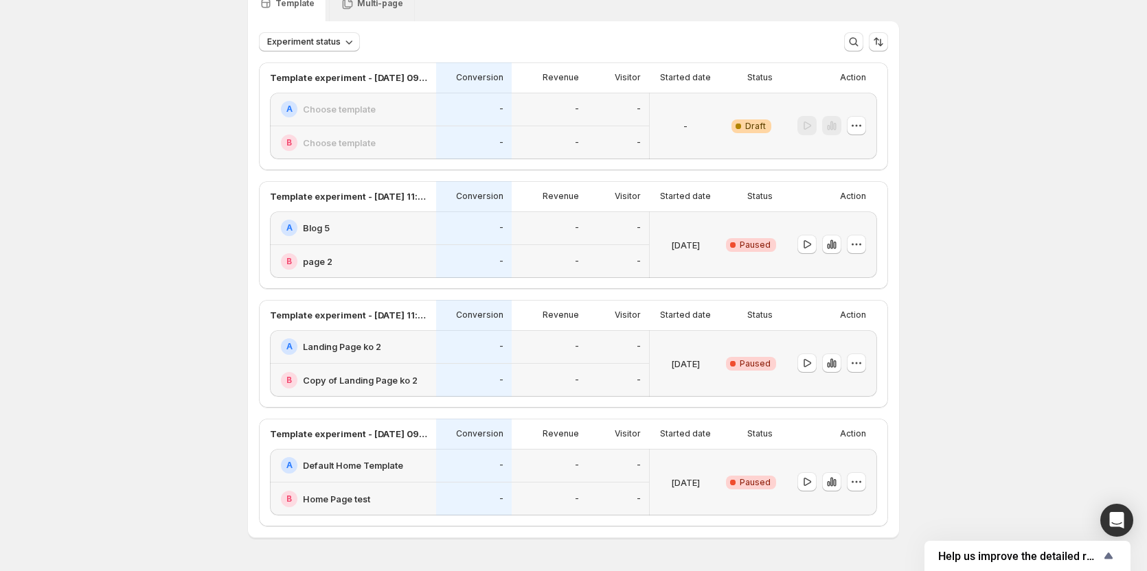
scroll to position [69, 0]
click at [860, 120] on icon "button" at bounding box center [856, 124] width 14 height 14
click at [850, 144] on button "Edit" at bounding box center [862, 152] width 126 height 22
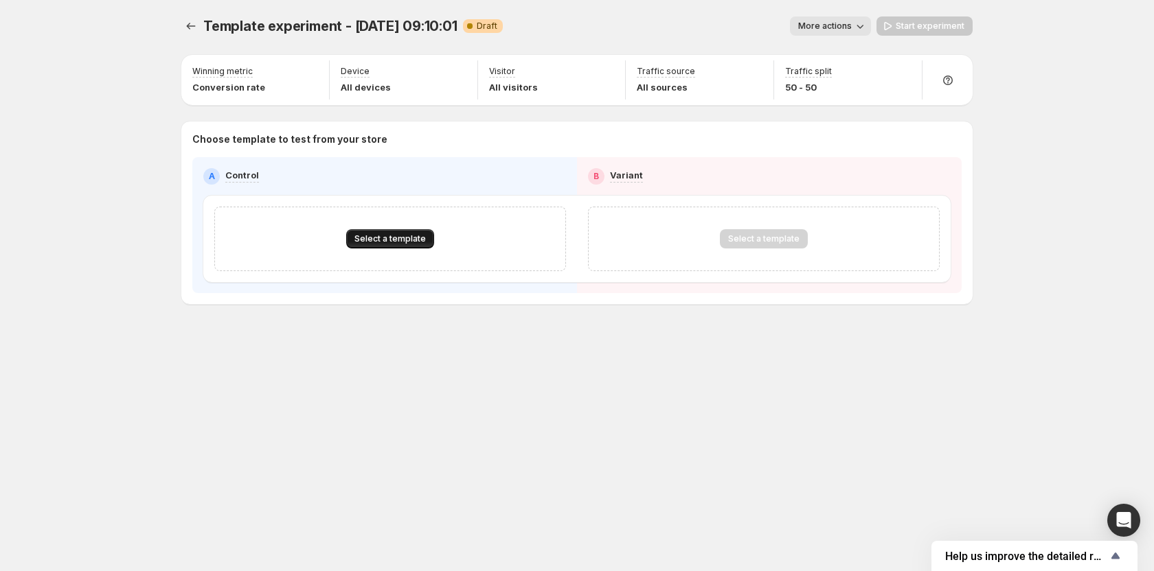
click at [395, 233] on button "Select a template" at bounding box center [390, 238] width 88 height 19
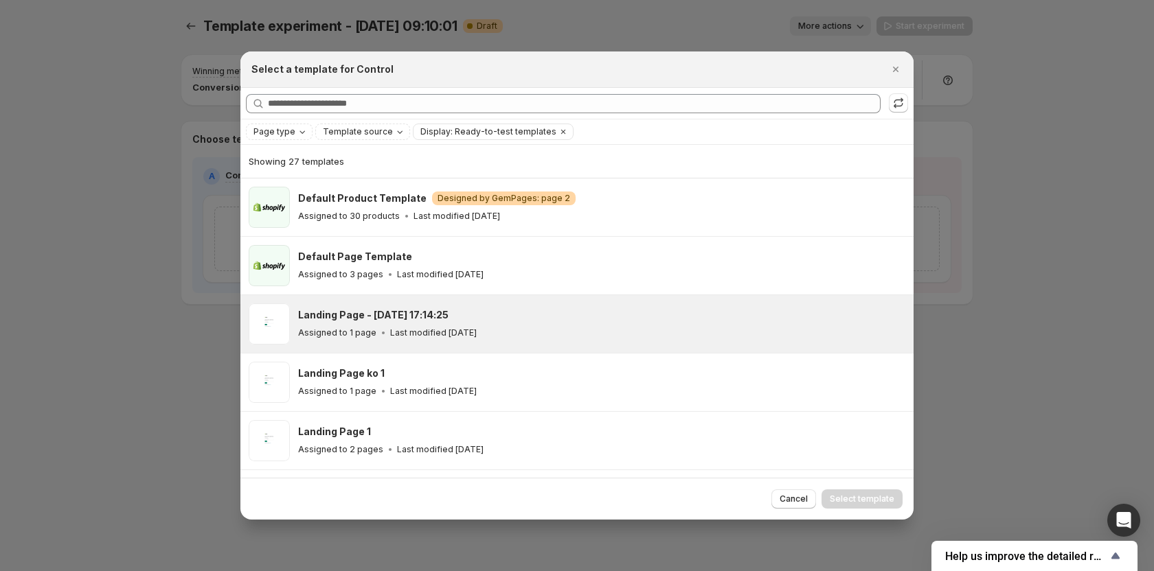
click at [369, 317] on h3 "Landing Page - May 14, 17:14:25" at bounding box center [373, 315] width 150 height 14
click at [850, 498] on span "Select template" at bounding box center [861, 499] width 65 height 11
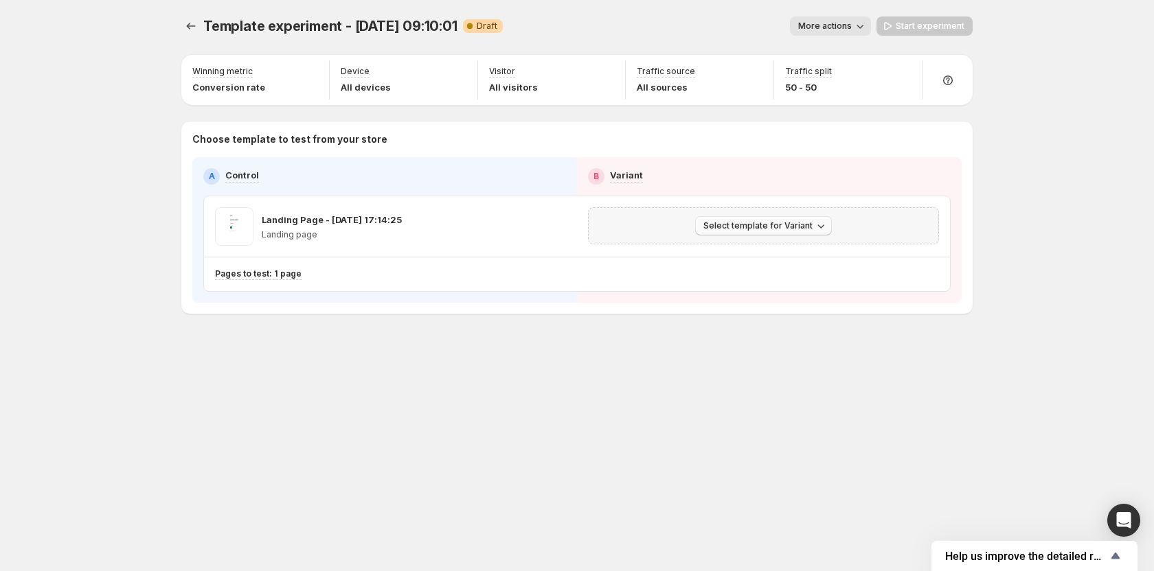
click at [737, 225] on span "Select template for Variant" at bounding box center [757, 225] width 109 height 11
click at [729, 262] on button "Select an existing template" at bounding box center [765, 254] width 148 height 22
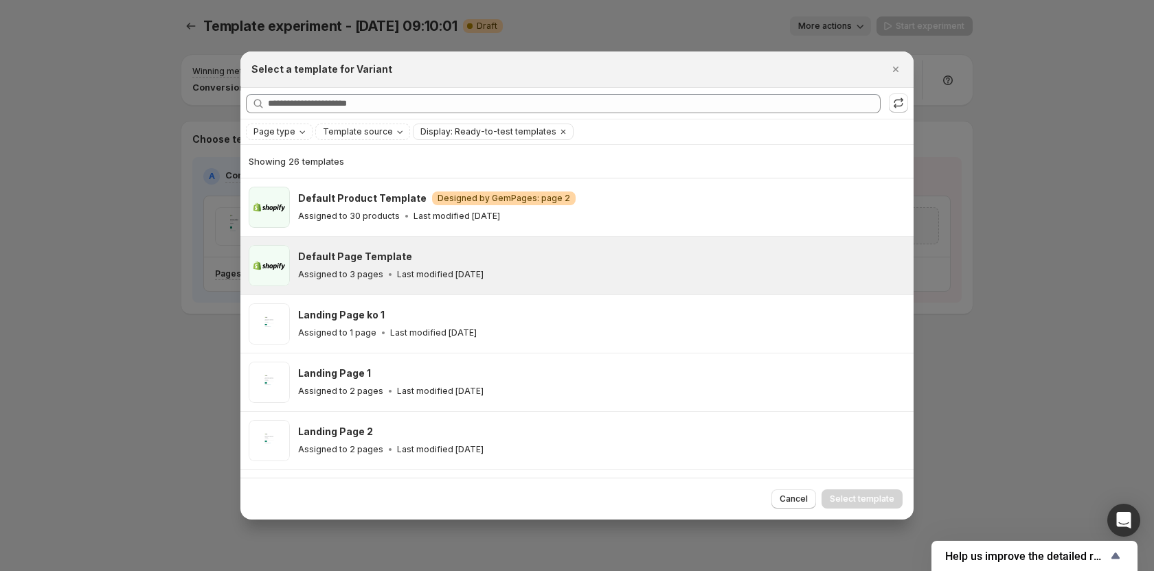
click at [562, 293] on div "Default Page Template Assigned to 3 pages Last modified 5 months ago" at bounding box center [576, 266] width 673 height 58
click at [873, 499] on span "Select template" at bounding box center [861, 499] width 65 height 11
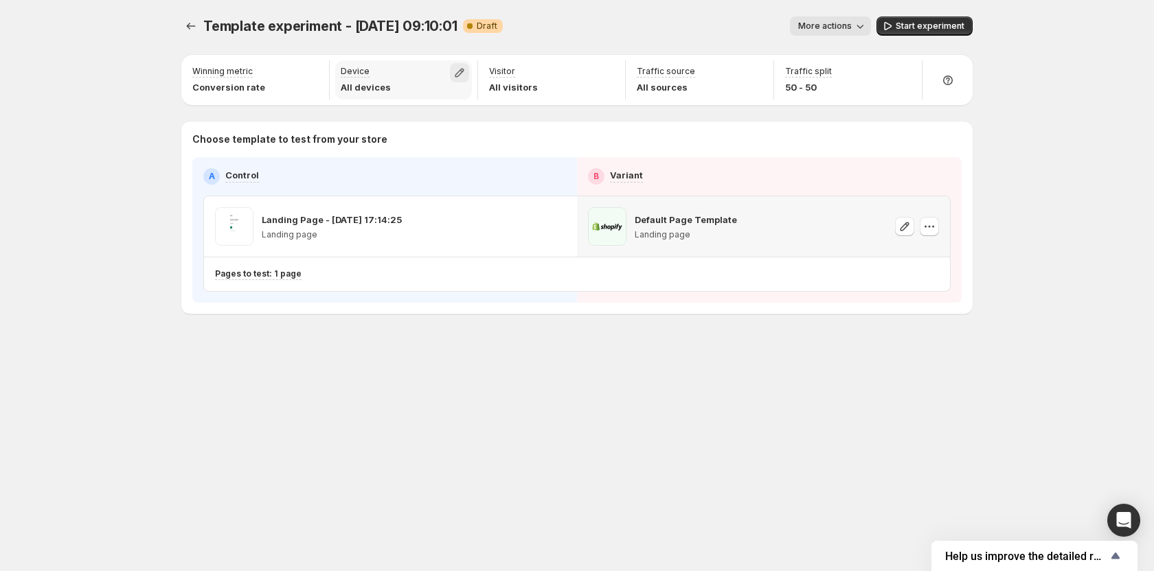
click at [459, 76] on icon "button" at bounding box center [460, 73] width 14 height 14
drag, startPoint x: 389, startPoint y: 103, endPoint x: 396, endPoint y: 120, distance: 18.8
click at [389, 105] on span "Desktop" at bounding box center [395, 103] width 35 height 11
click at [396, 122] on span "Tablet" at bounding box center [391, 125] width 27 height 11
click at [170, 148] on div "Template experiment - Oct 2, 09:10:01. This page is ready Template experiment -…" at bounding box center [577, 194] width 824 height 388
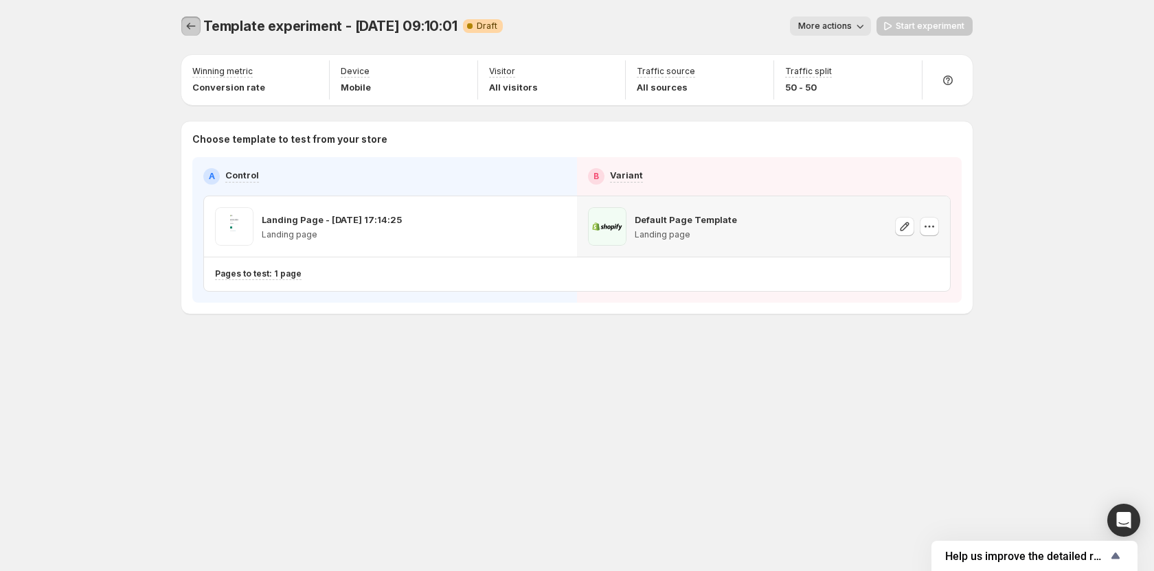
click at [192, 27] on icon "Experiments" at bounding box center [191, 26] width 14 height 14
click at [389, 451] on div "Template experiment - Oct 2, 09:10:01. This page is ready Template experiment -…" at bounding box center [577, 285] width 824 height 571
click at [191, 21] on icon "Experiments" at bounding box center [191, 26] width 14 height 14
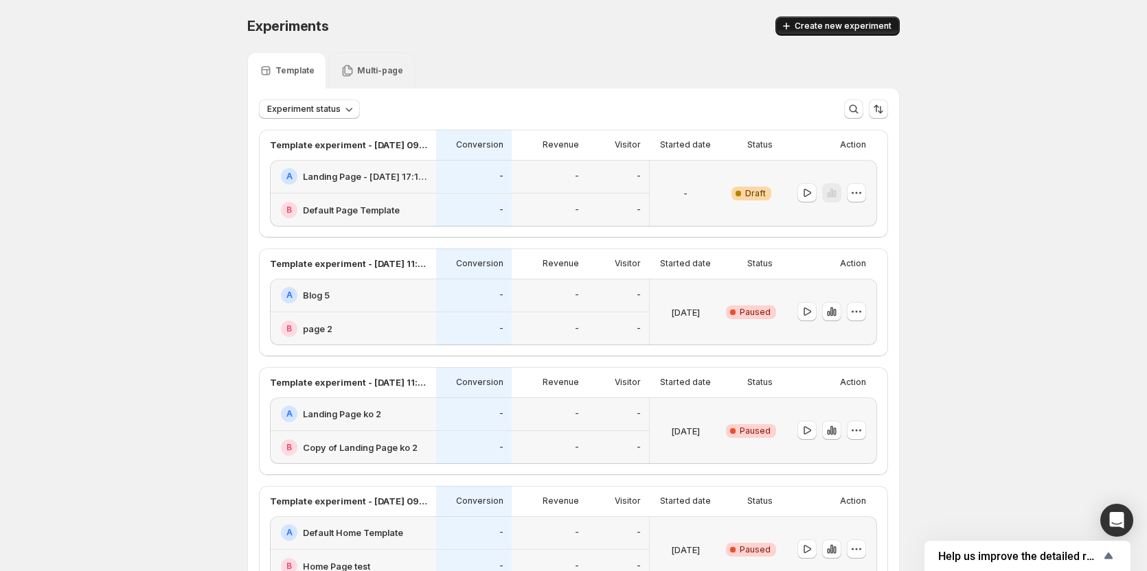
click at [825, 35] on button "Create new experiment" at bounding box center [837, 25] width 124 height 19
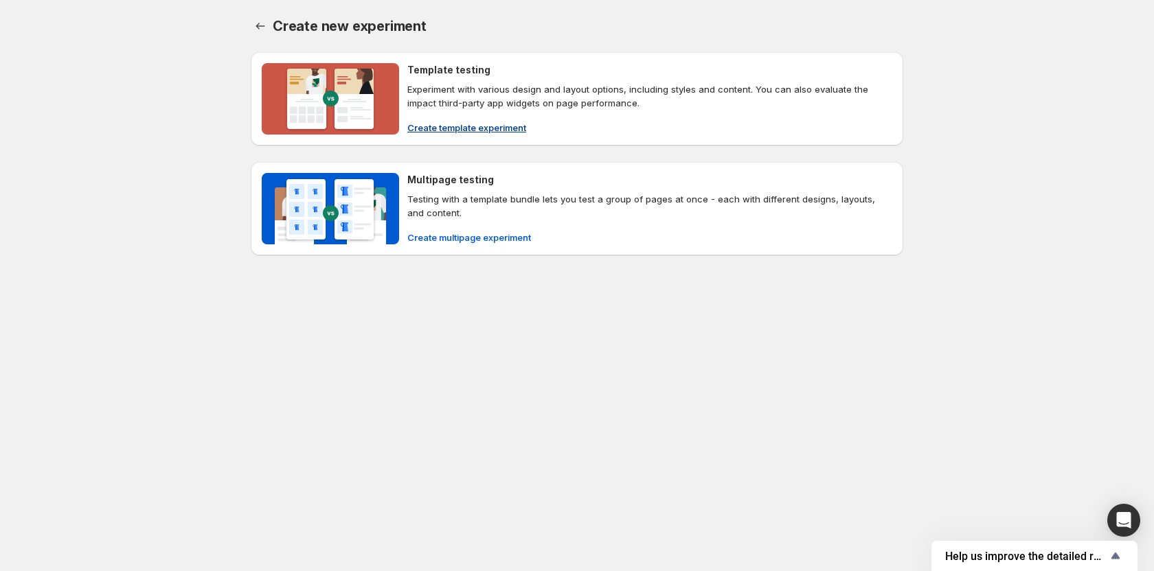
click at [477, 126] on span "Create template experiment" at bounding box center [466, 128] width 119 height 14
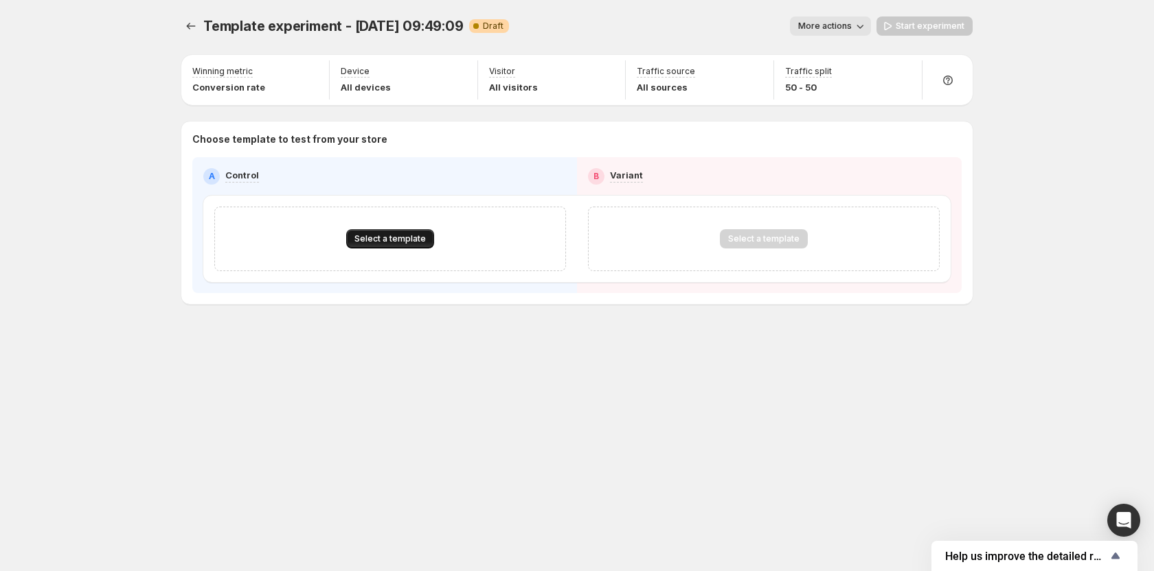
click at [398, 238] on span "Select a template" at bounding box center [389, 238] width 71 height 11
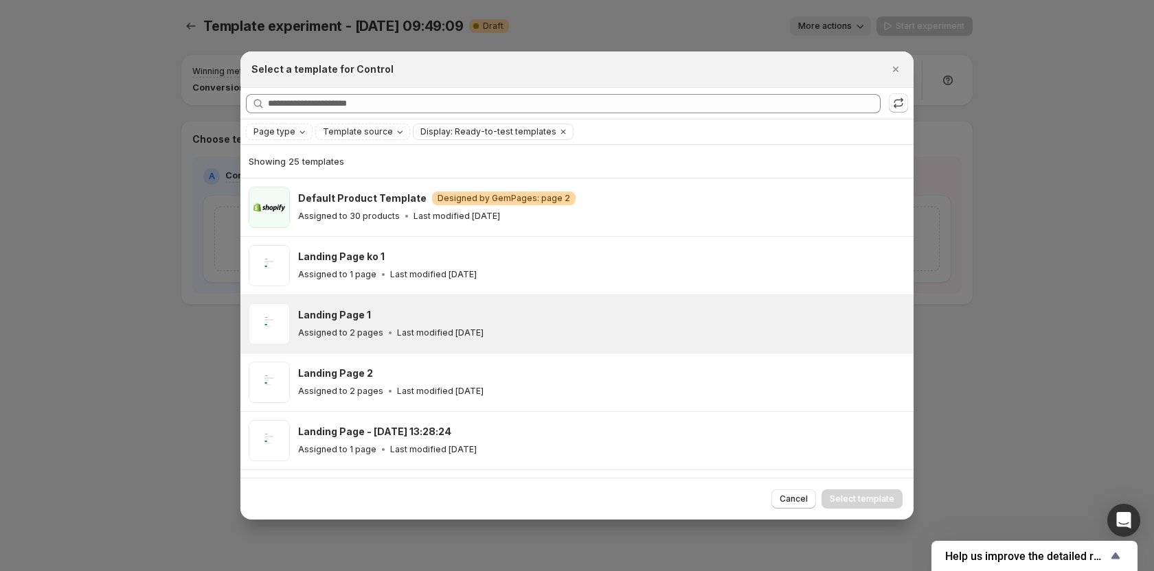
click at [397, 299] on div "Landing Page 1 Assigned to 2 pages Last modified 8 days ago" at bounding box center [576, 324] width 673 height 58
click at [860, 491] on button "Select template" at bounding box center [861, 499] width 81 height 19
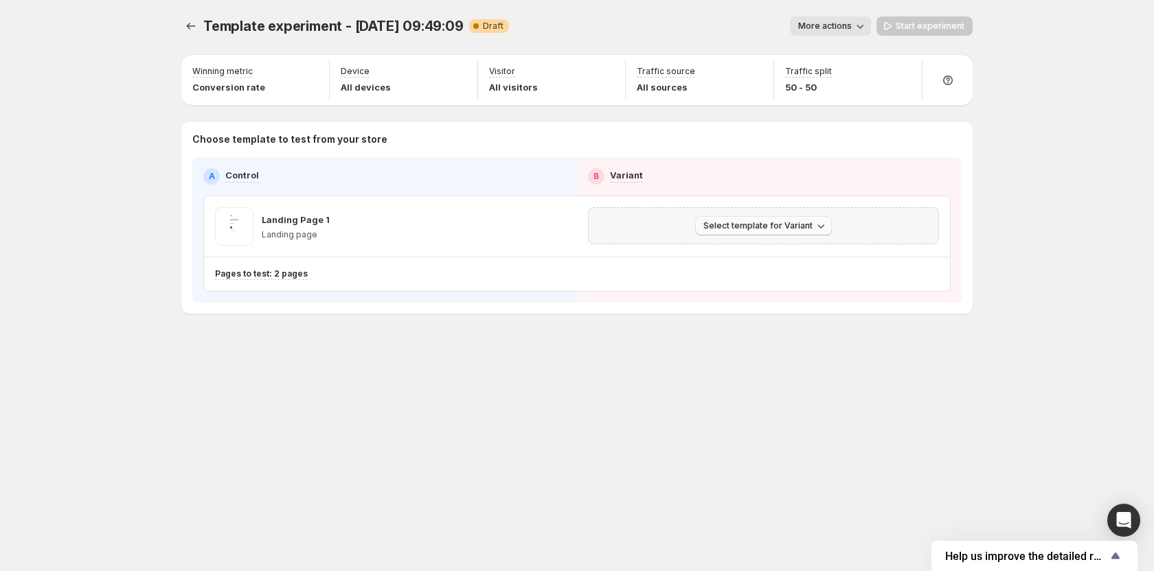
click at [763, 227] on span "Select template for Variant" at bounding box center [757, 225] width 109 height 11
click at [741, 255] on span "Select an existing template" at bounding box center [754, 254] width 116 height 11
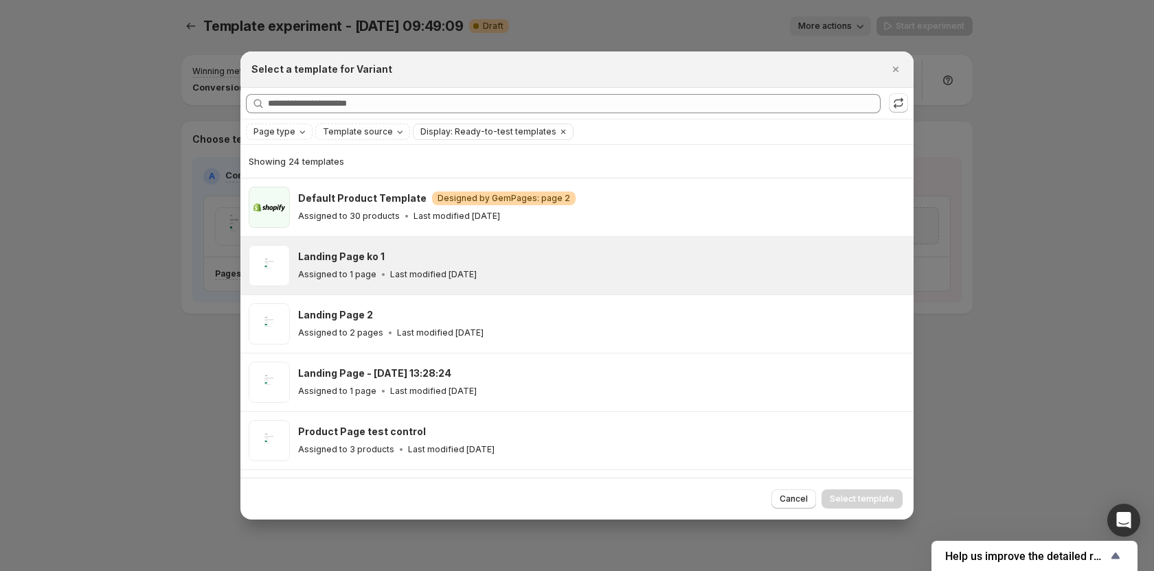
click at [445, 275] on p "Last modified 8 days ago" at bounding box center [433, 274] width 87 height 11
click at [867, 499] on span "Select template" at bounding box center [861, 499] width 65 height 11
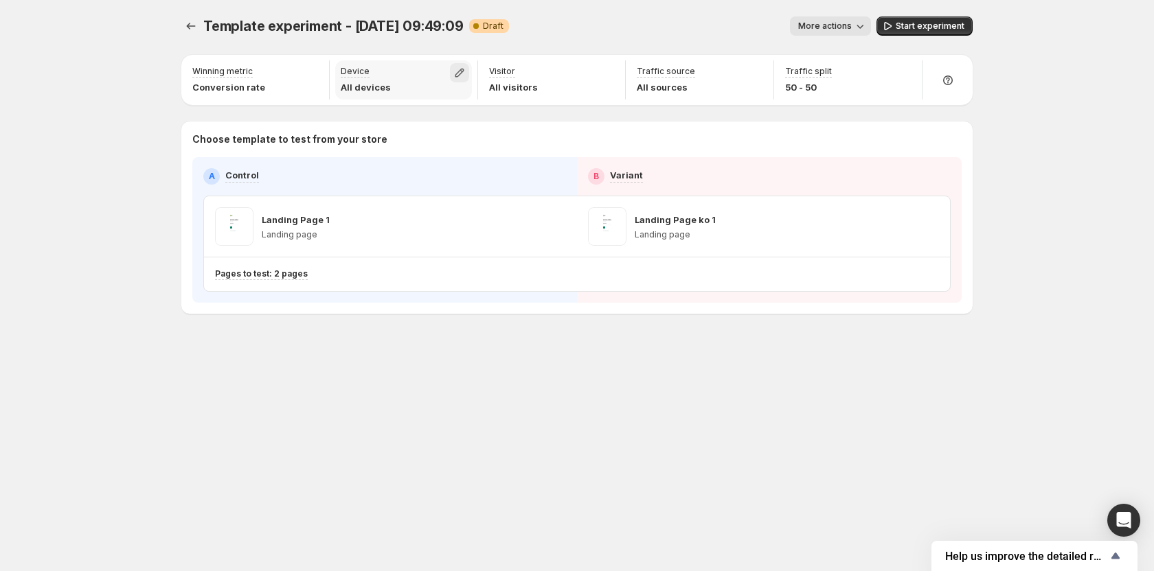
click at [464, 76] on icon "button" at bounding box center [460, 73] width 14 height 14
click at [406, 107] on span "Desktop" at bounding box center [395, 103] width 35 height 11
click at [394, 122] on span "Tablet" at bounding box center [391, 125] width 27 height 11
click at [116, 165] on div "Template experiment - Oct 2, 09:49:09. This page is ready Template experiment -…" at bounding box center [577, 285] width 1154 height 571
click at [187, 27] on icon "Experiments" at bounding box center [191, 26] width 14 height 14
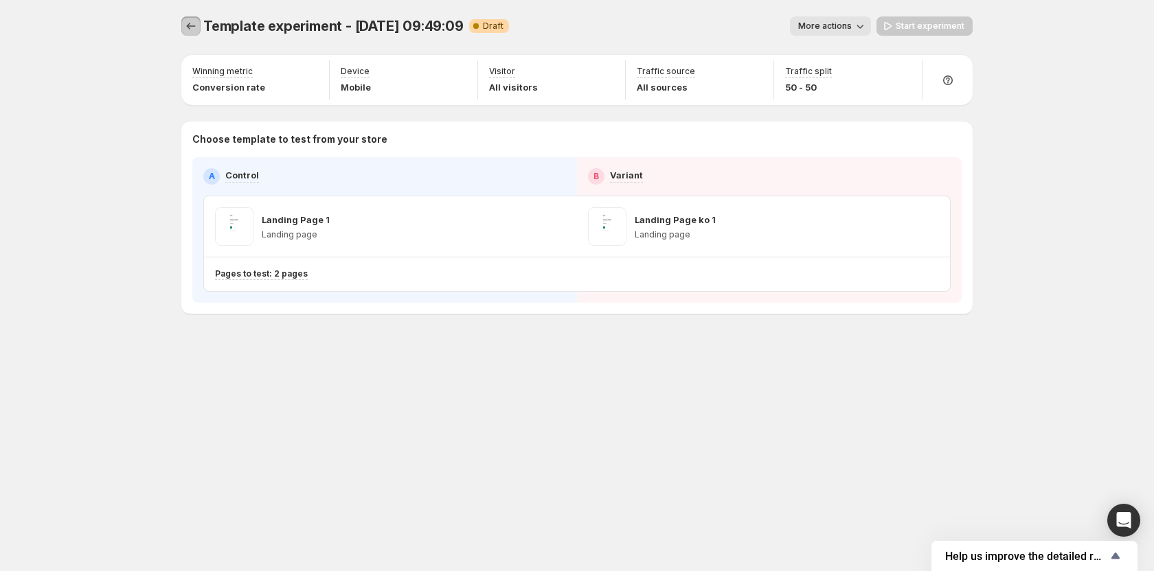
click at [187, 27] on icon "Experiments" at bounding box center [191, 26] width 14 height 14
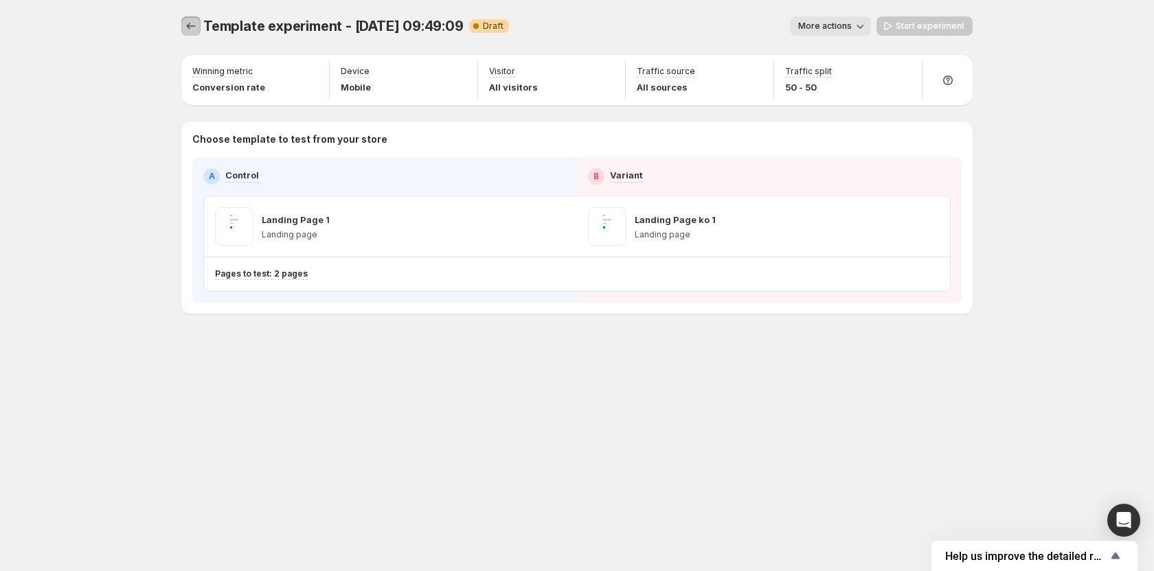
click at [187, 27] on icon "Experiments" at bounding box center [191, 26] width 14 height 14
click at [196, 27] on icon "Experiments" at bounding box center [191, 26] width 14 height 14
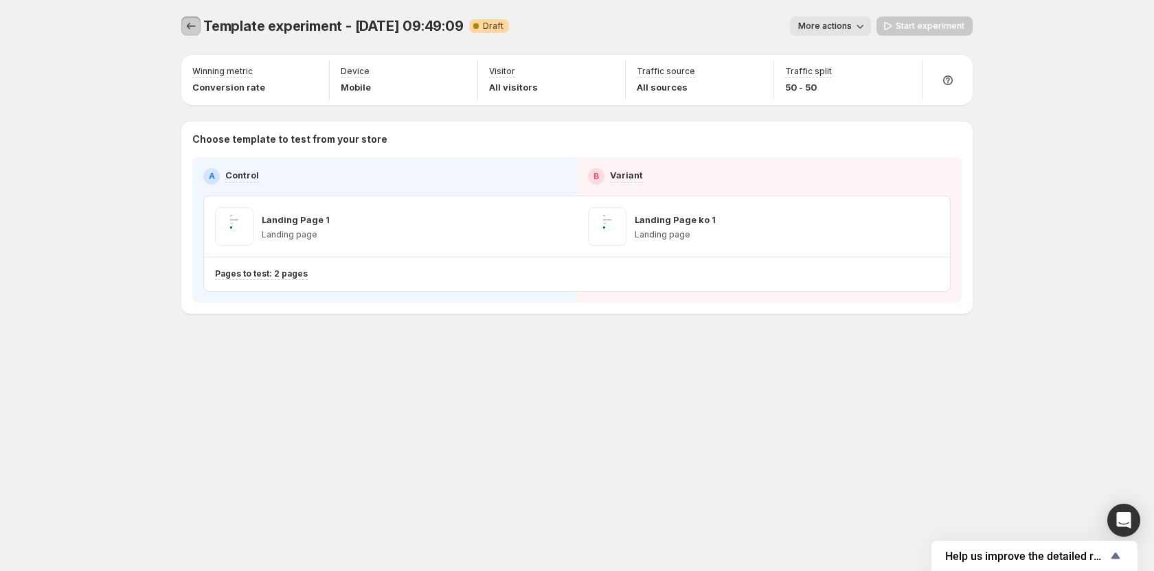
click at [196, 27] on icon "Experiments" at bounding box center [191, 26] width 14 height 14
click at [185, 23] on icon "Experiments" at bounding box center [191, 26] width 14 height 14
click at [190, 29] on icon "Experiments" at bounding box center [191, 26] width 9 height 7
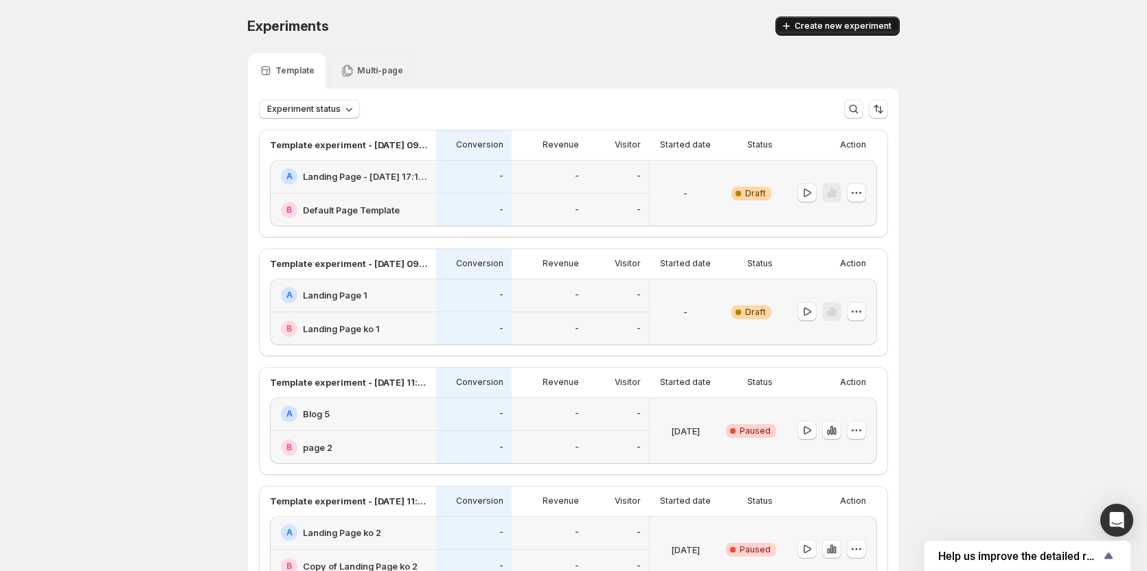
click at [856, 24] on span "Create new experiment" at bounding box center [842, 26] width 97 height 11
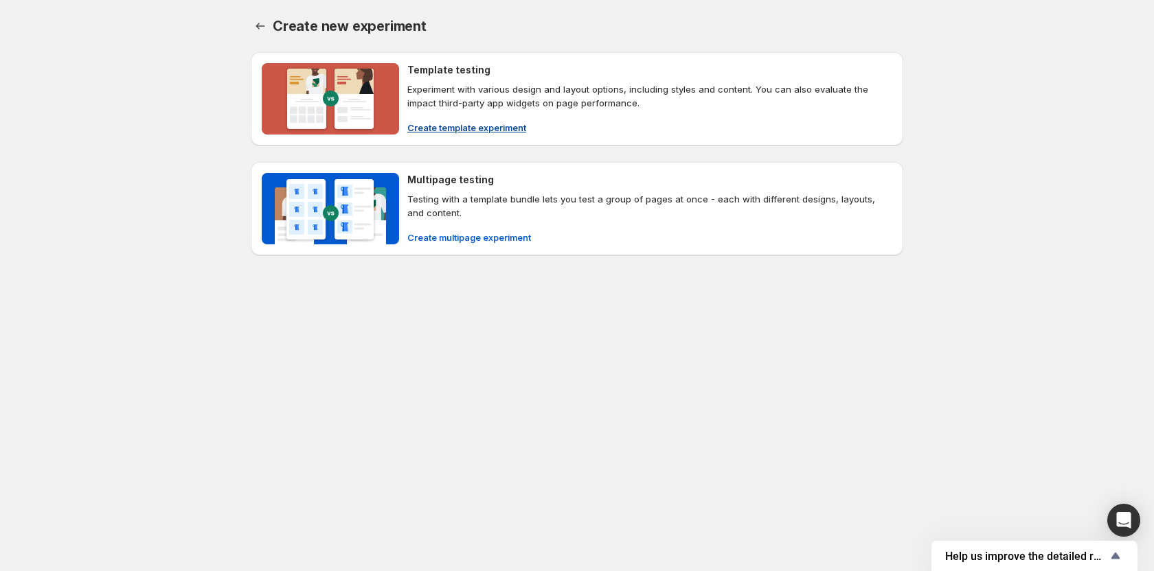
click at [428, 124] on span "Create template experiment" at bounding box center [466, 128] width 119 height 14
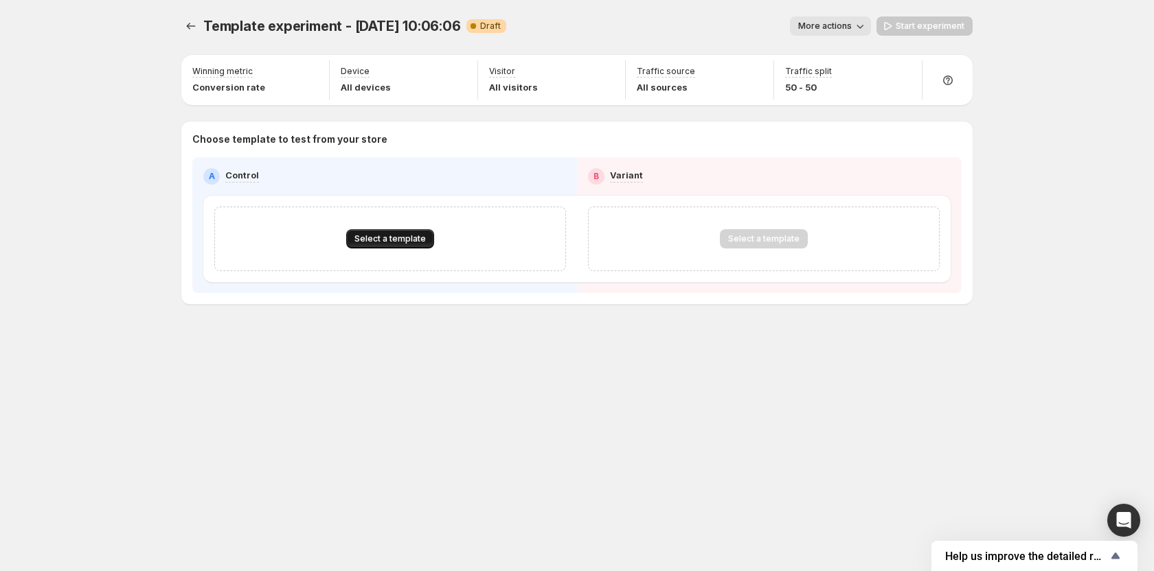
click at [391, 239] on span "Select a template" at bounding box center [389, 238] width 71 height 11
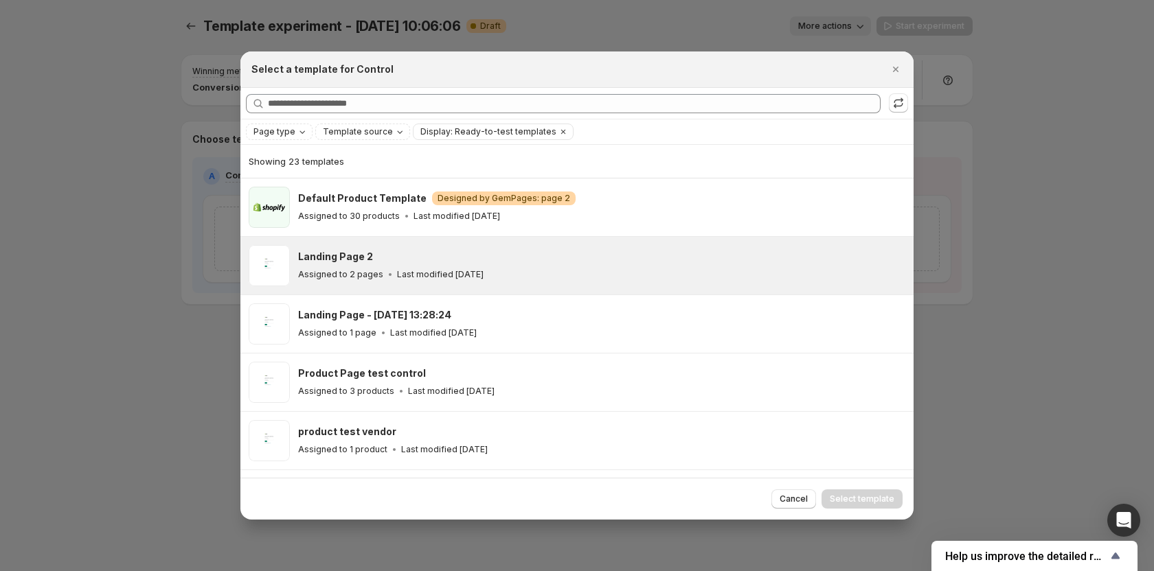
click at [413, 288] on div "Landing Page 2 Assigned to 2 pages Last modified 8 days ago" at bounding box center [576, 266] width 673 height 58
click at [855, 493] on button "Select template" at bounding box center [861, 499] width 81 height 19
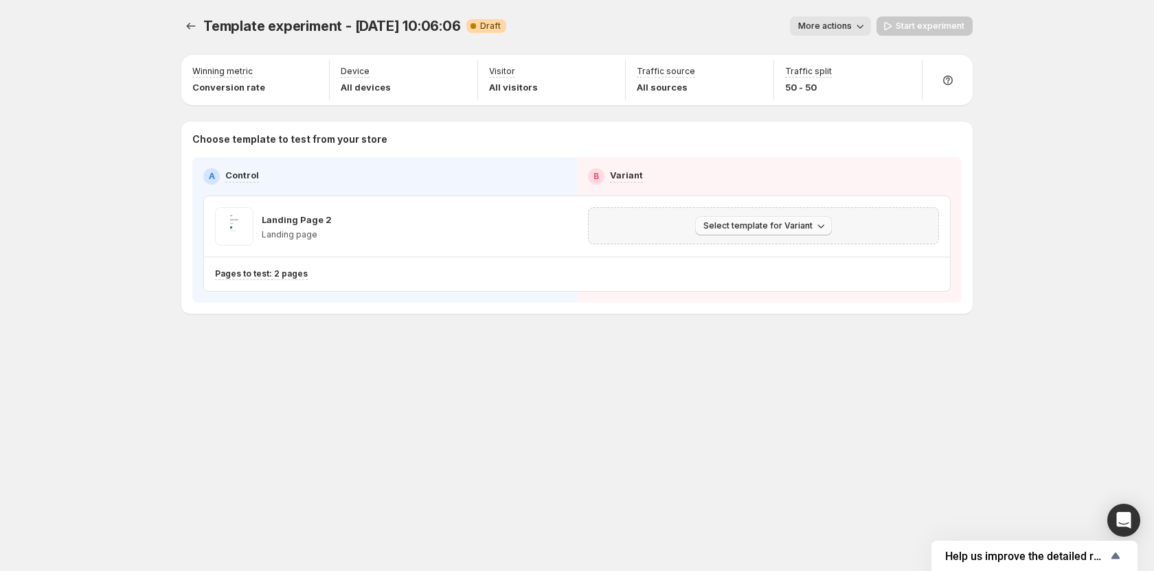
click at [732, 225] on span "Select template for Variant" at bounding box center [757, 225] width 109 height 11
click at [719, 256] on span "Select an existing template" at bounding box center [754, 254] width 116 height 11
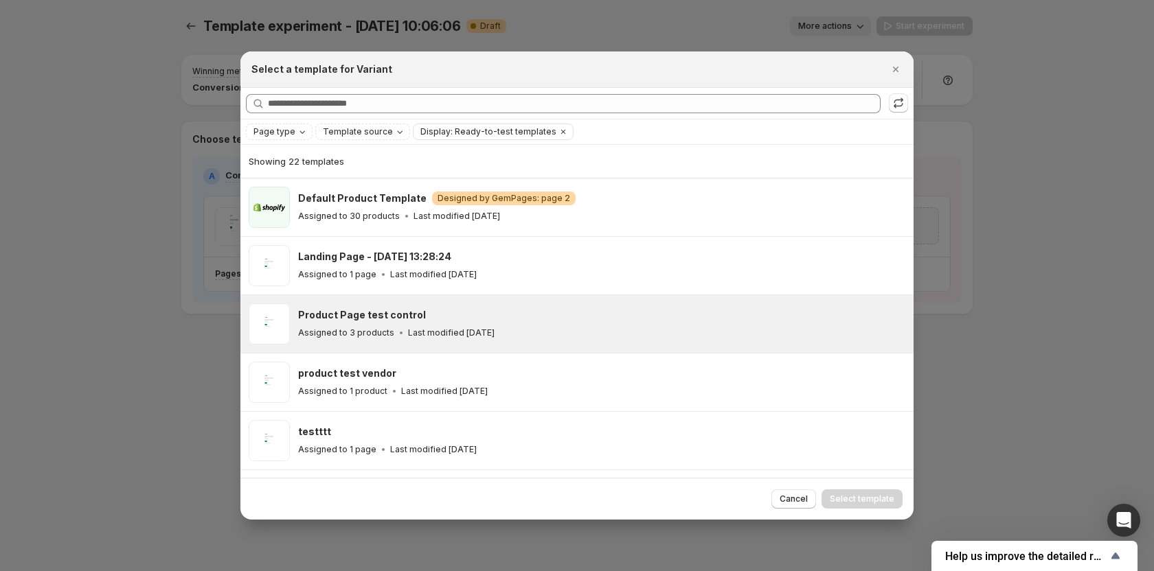
click at [674, 339] on div "Assigned to 3 products Last modified 2 months ago" at bounding box center [599, 333] width 603 height 14
click at [848, 500] on span "Select template" at bounding box center [861, 499] width 65 height 11
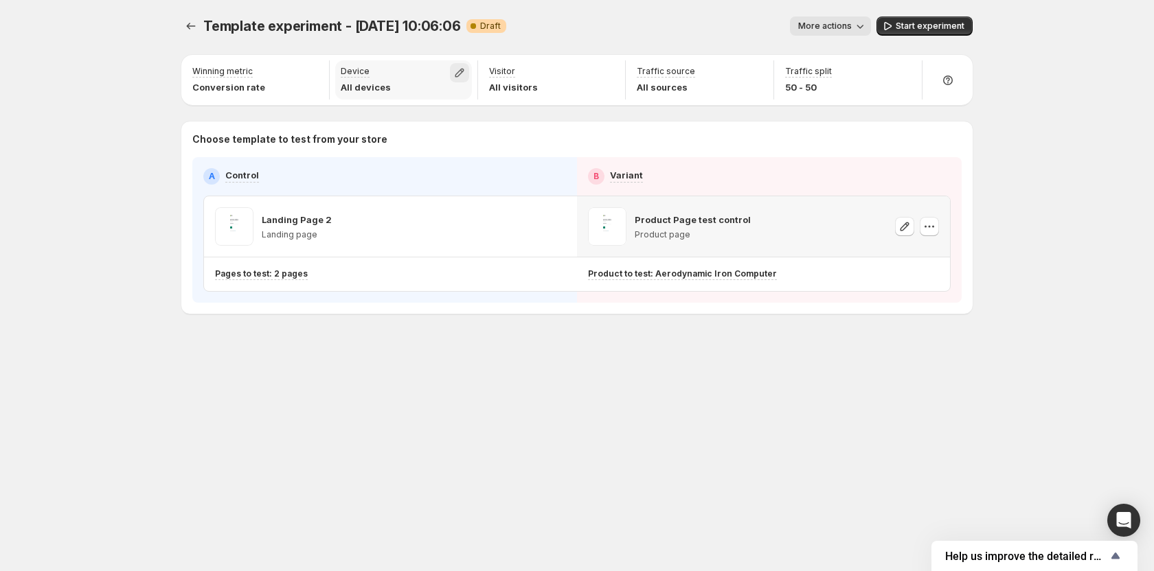
click at [458, 72] on icon "button" at bounding box center [459, 73] width 9 height 9
click at [612, 20] on div "More actions" at bounding box center [694, 25] width 354 height 19
click at [612, 76] on icon "button" at bounding box center [607, 73] width 14 height 14
click at [558, 104] on label "New" at bounding box center [607, 104] width 198 height 14
click at [591, 21] on div "More actions" at bounding box center [694, 25] width 354 height 19
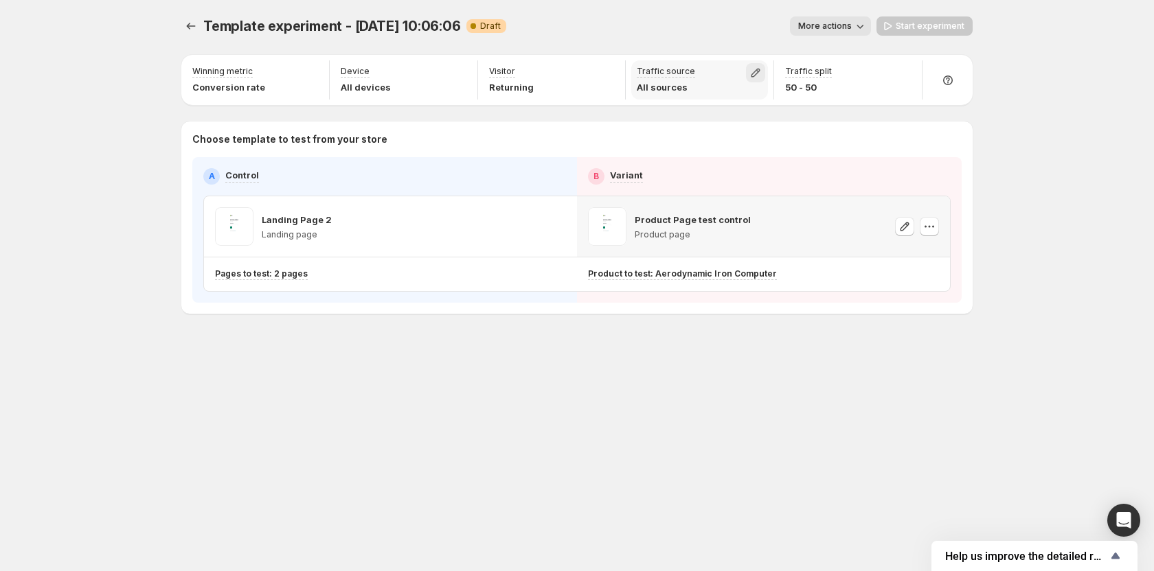
click at [756, 72] on icon "button" at bounding box center [755, 73] width 14 height 14
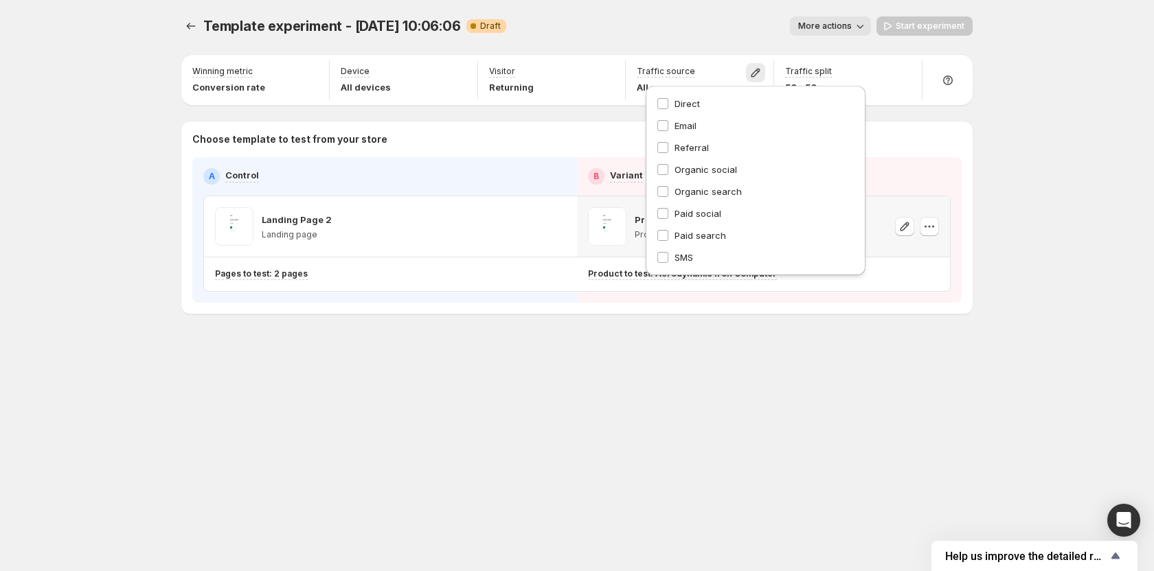
click at [703, 27] on div "More actions" at bounding box center [694, 25] width 354 height 19
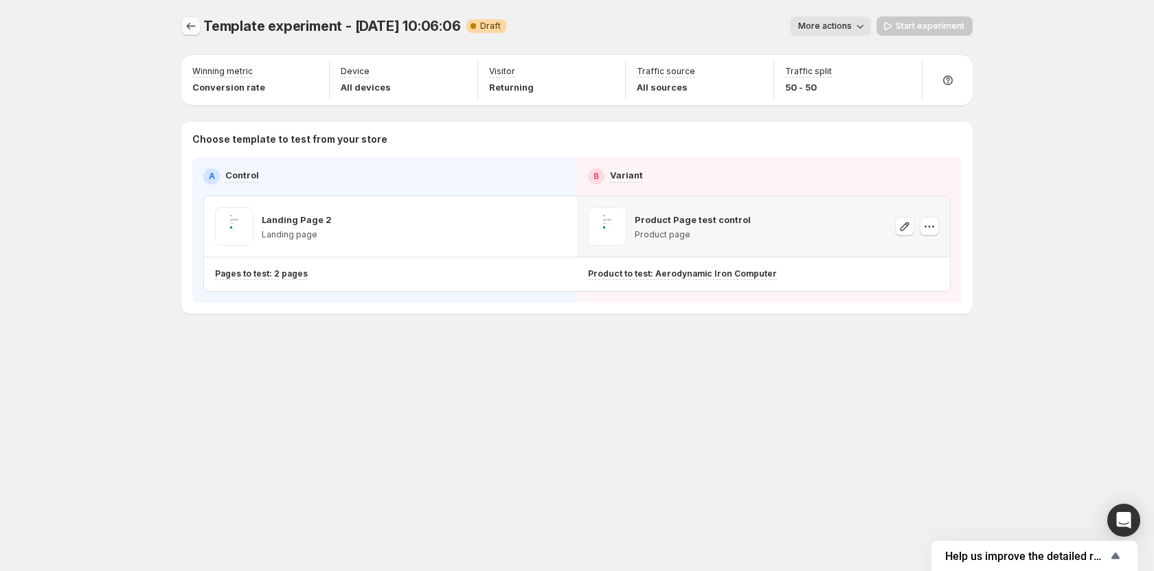
click at [188, 27] on icon "Experiments" at bounding box center [191, 26] width 9 height 7
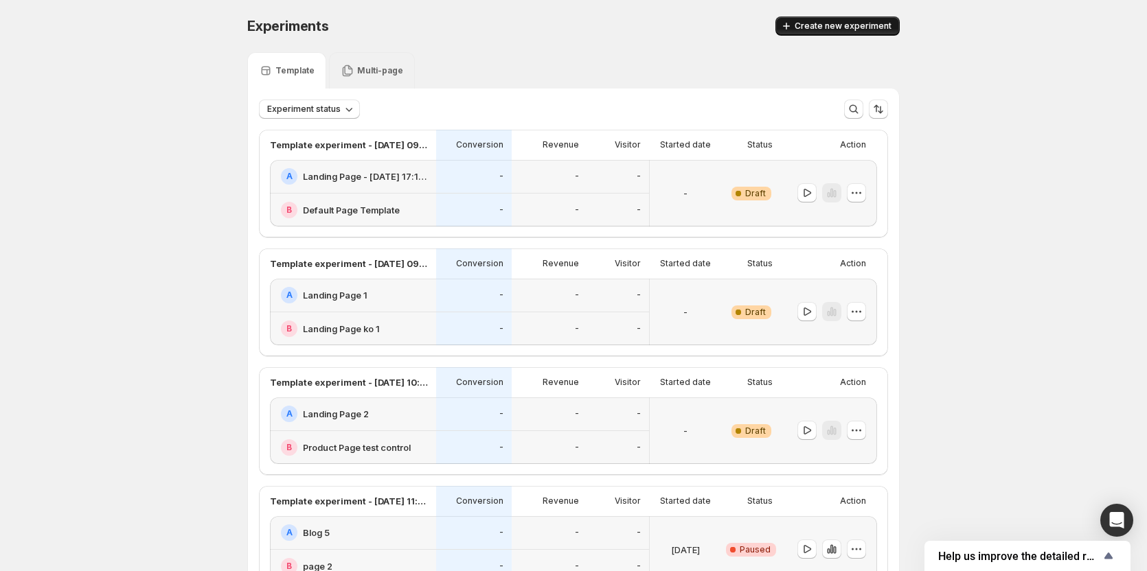
click at [832, 27] on span "Create new experiment" at bounding box center [842, 26] width 97 height 11
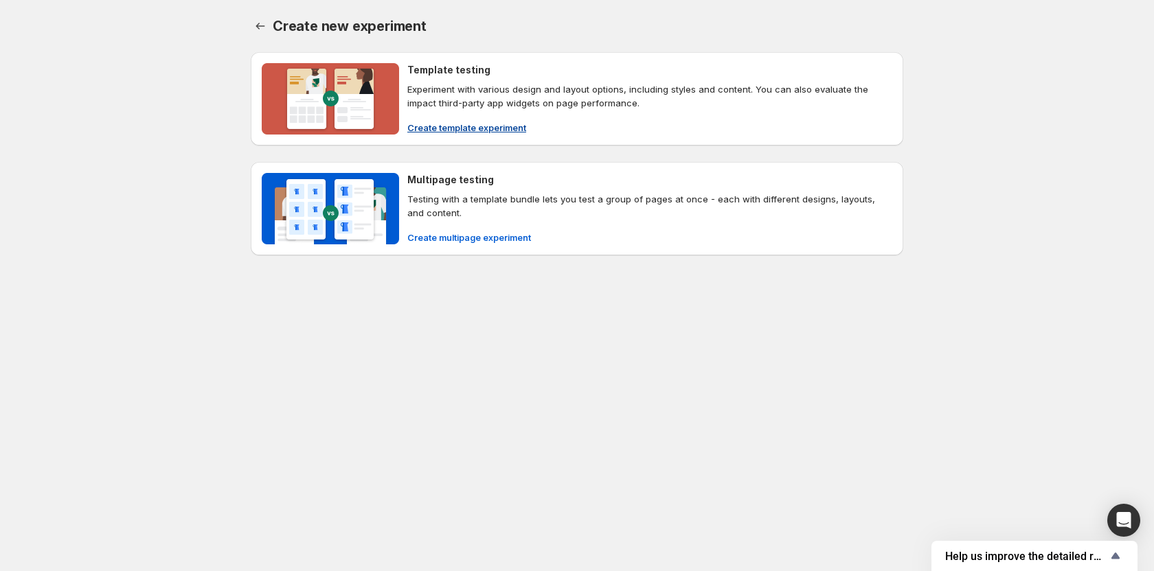
click at [487, 128] on span "Create template experiment" at bounding box center [466, 128] width 119 height 14
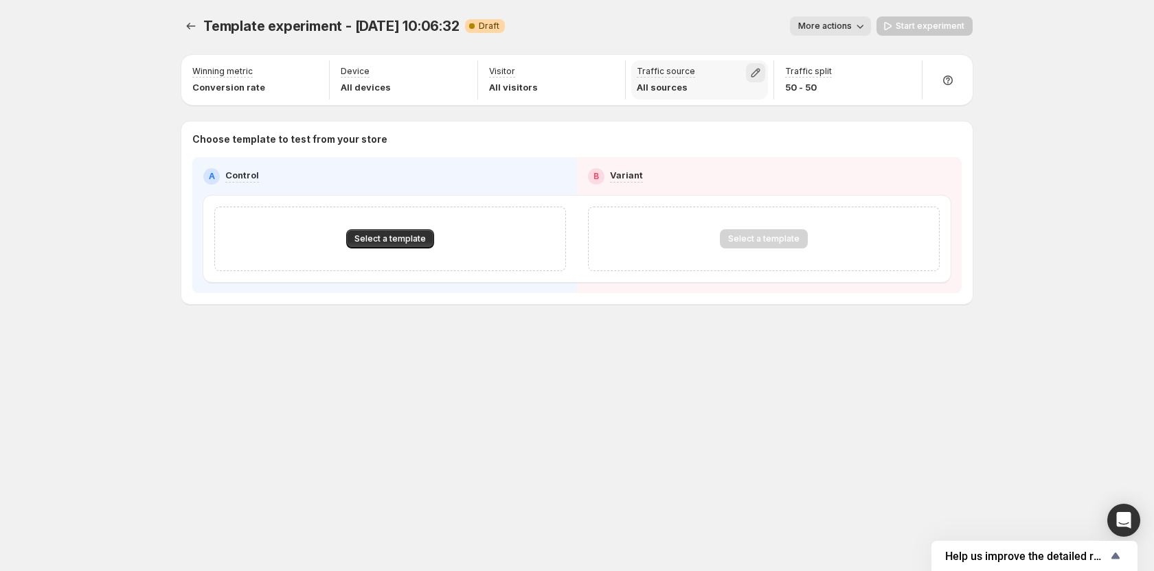
click at [756, 74] on icon "button" at bounding box center [755, 73] width 9 height 9
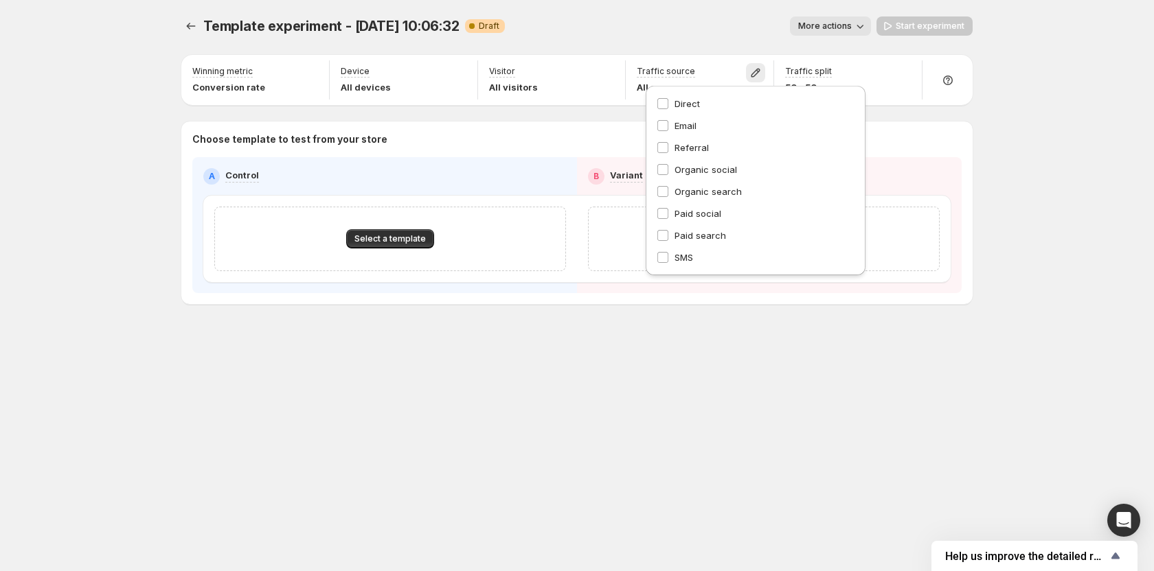
click at [623, 41] on div "Template experiment - Oct 2, 10:06:32. This page is ready Template experiment -…" at bounding box center [576, 26] width 791 height 52
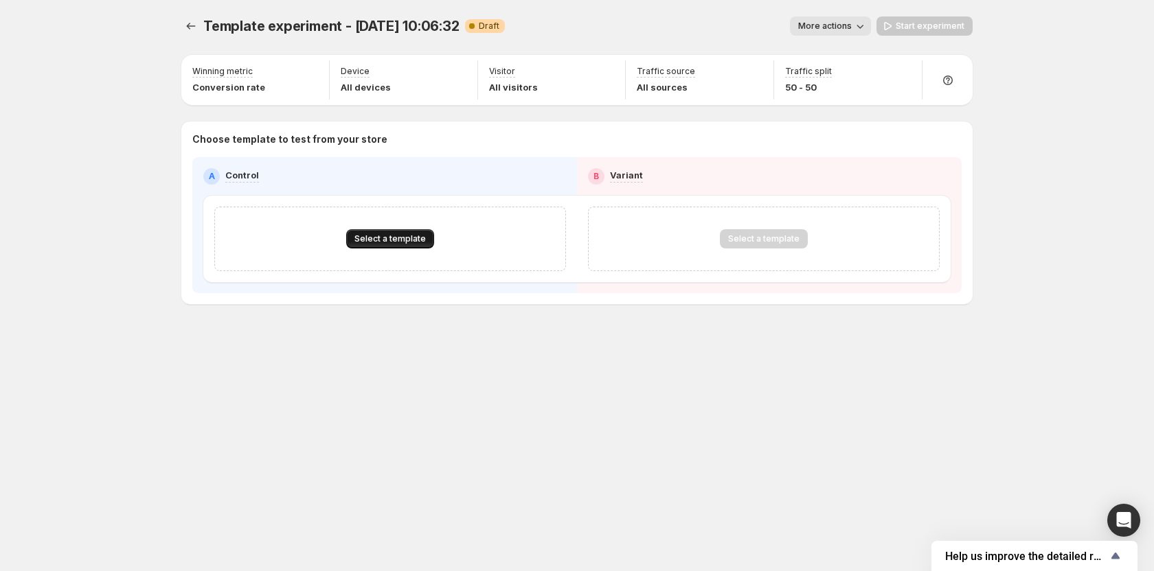
click at [396, 229] on button "Select a template" at bounding box center [390, 238] width 88 height 19
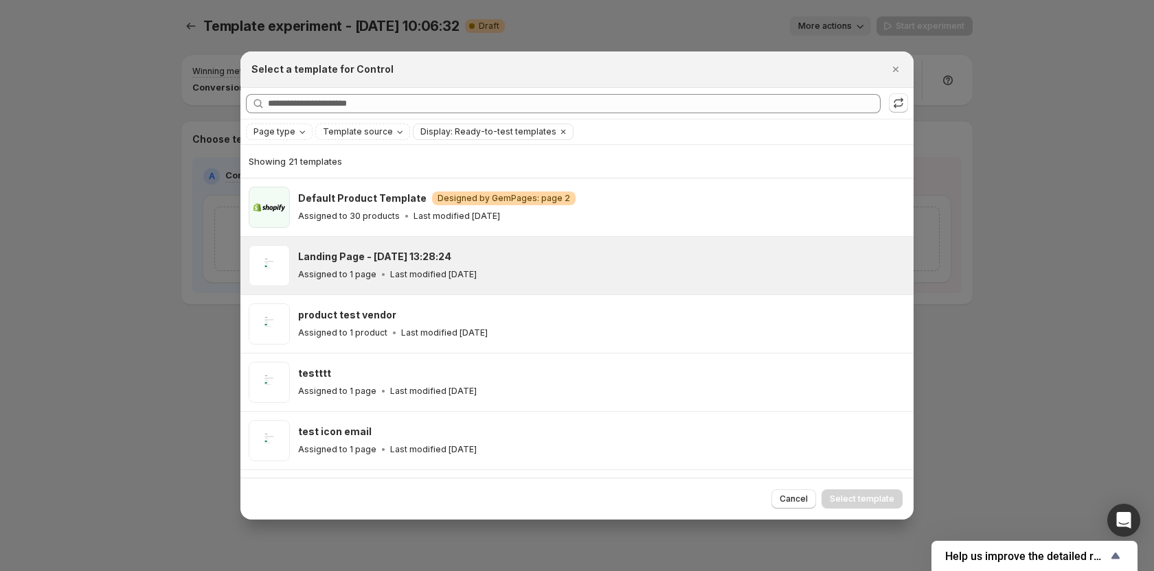
click at [385, 262] on h3 "Landing Page - May 14, 13:28:24" at bounding box center [374, 257] width 153 height 14
click at [856, 496] on span "Select template" at bounding box center [861, 499] width 65 height 11
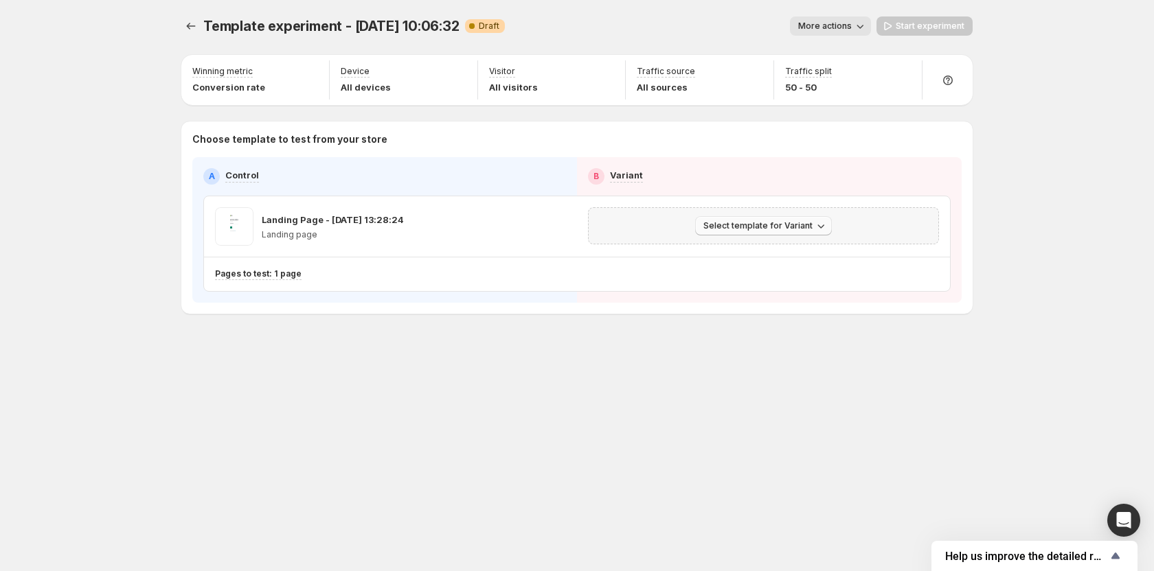
click at [751, 217] on button "Select template for Variant" at bounding box center [763, 225] width 137 height 19
click at [733, 255] on span "Select an existing template" at bounding box center [754, 254] width 116 height 11
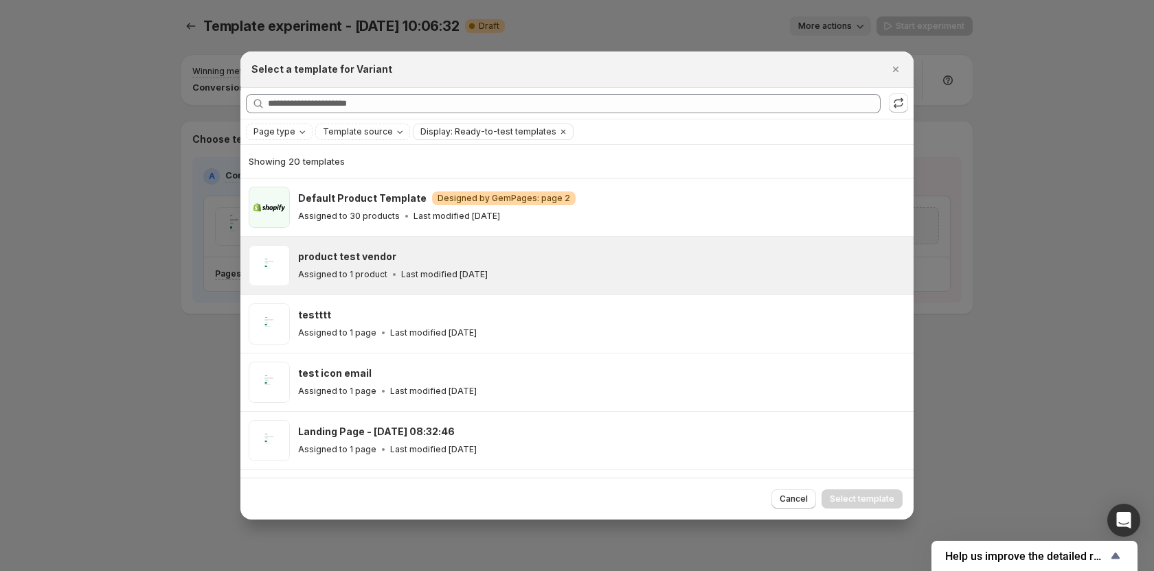
click at [435, 243] on div "product test vendor Assigned to 1 product Last modified 2 months ago" at bounding box center [576, 266] width 673 height 58
click at [859, 503] on span "Select template" at bounding box center [861, 499] width 65 height 11
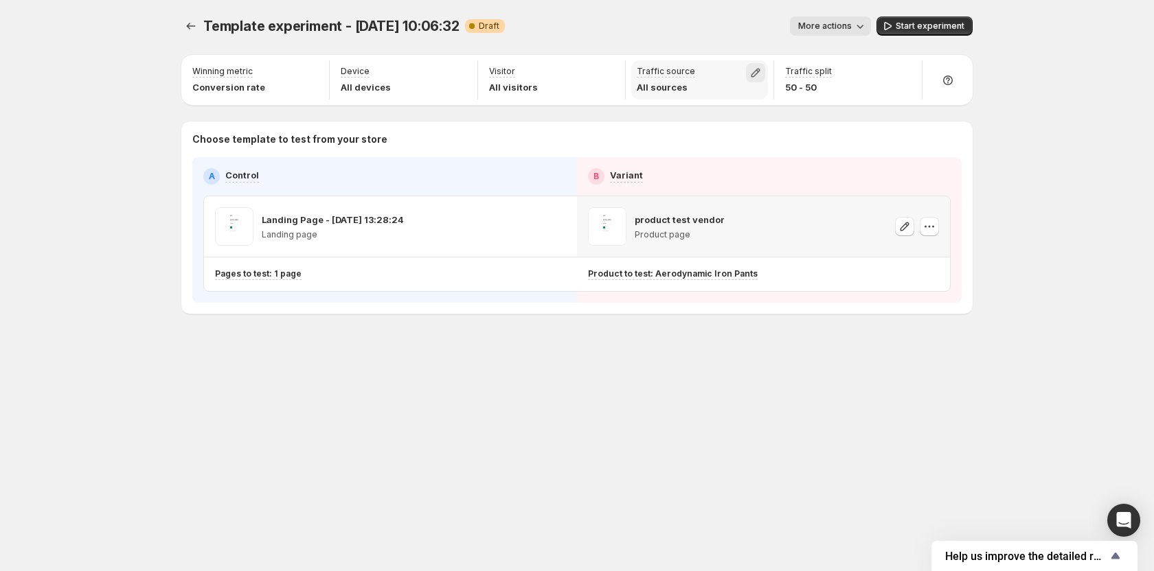
click at [757, 77] on icon "button" at bounding box center [755, 73] width 14 height 14
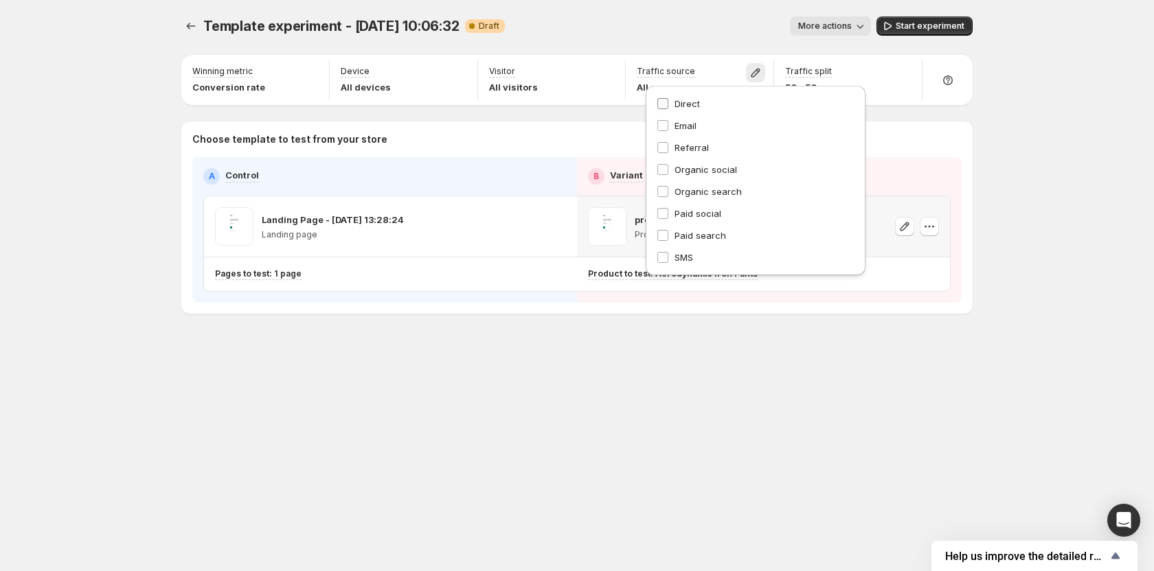
click at [701, 109] on label "Direct" at bounding box center [755, 104] width 198 height 14
click at [668, 36] on div "Template experiment - Oct 2, 10:06:32. This page is ready Template experiment -…" at bounding box center [576, 26] width 791 height 52
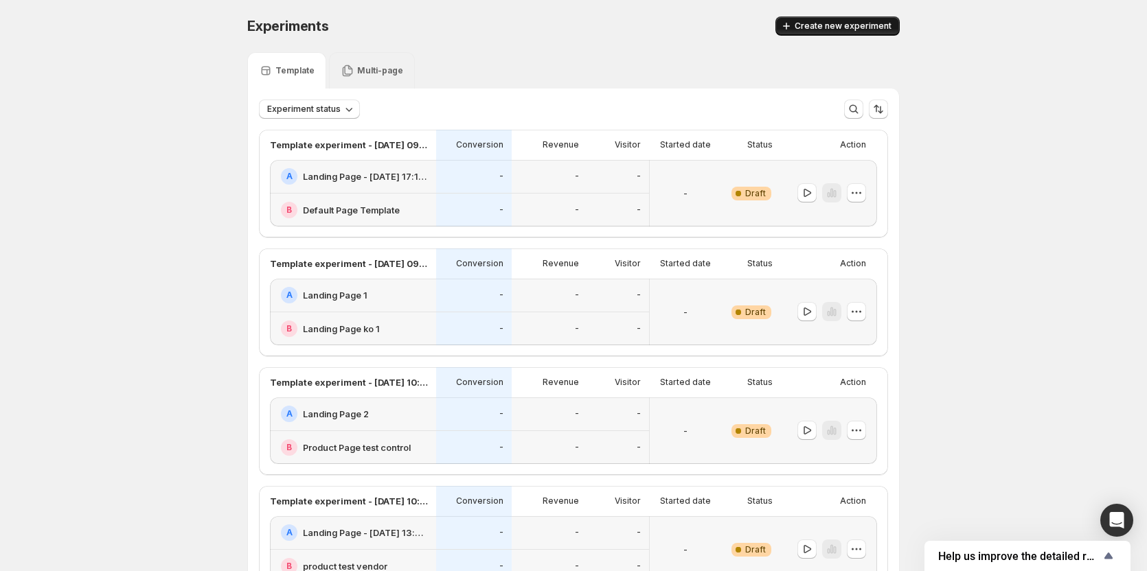
click at [845, 27] on span "Create new experiment" at bounding box center [842, 26] width 97 height 11
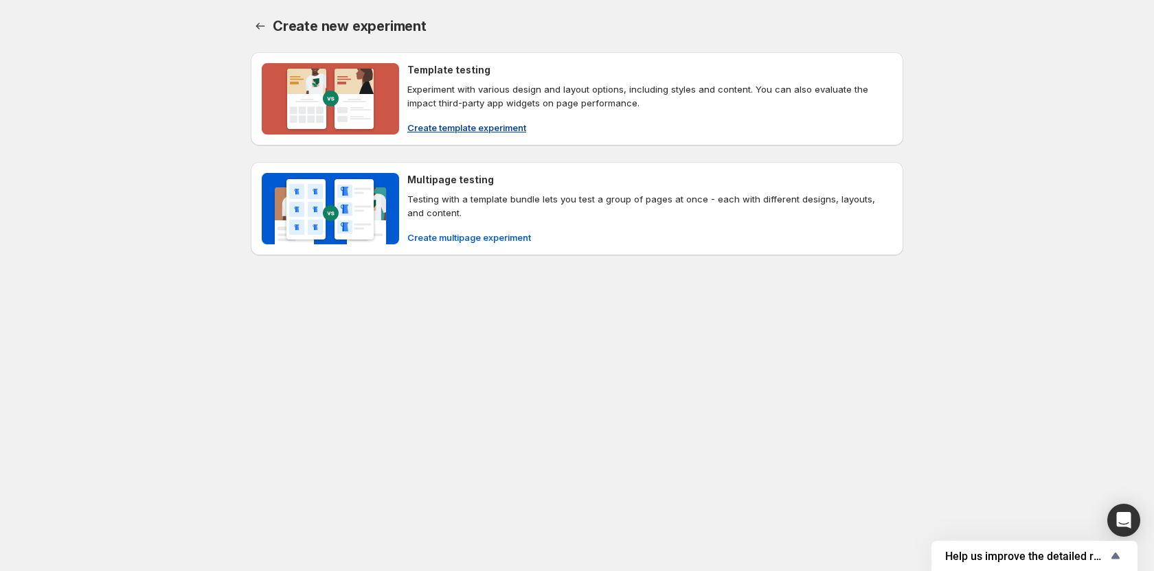
click at [442, 126] on span "Create template experiment" at bounding box center [466, 128] width 119 height 14
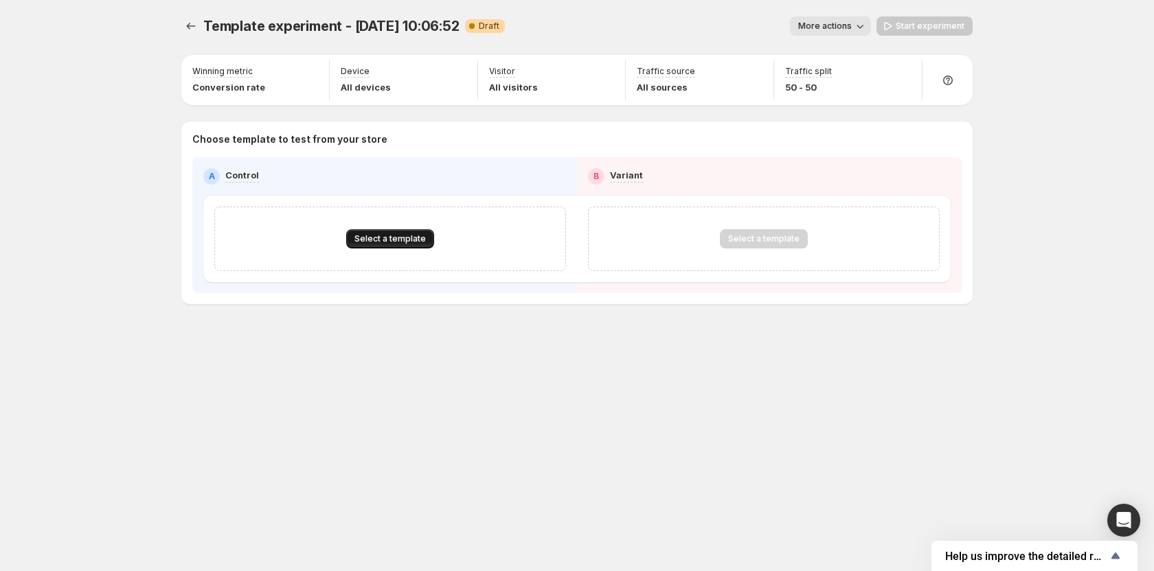
click at [394, 242] on span "Select a template" at bounding box center [389, 238] width 71 height 11
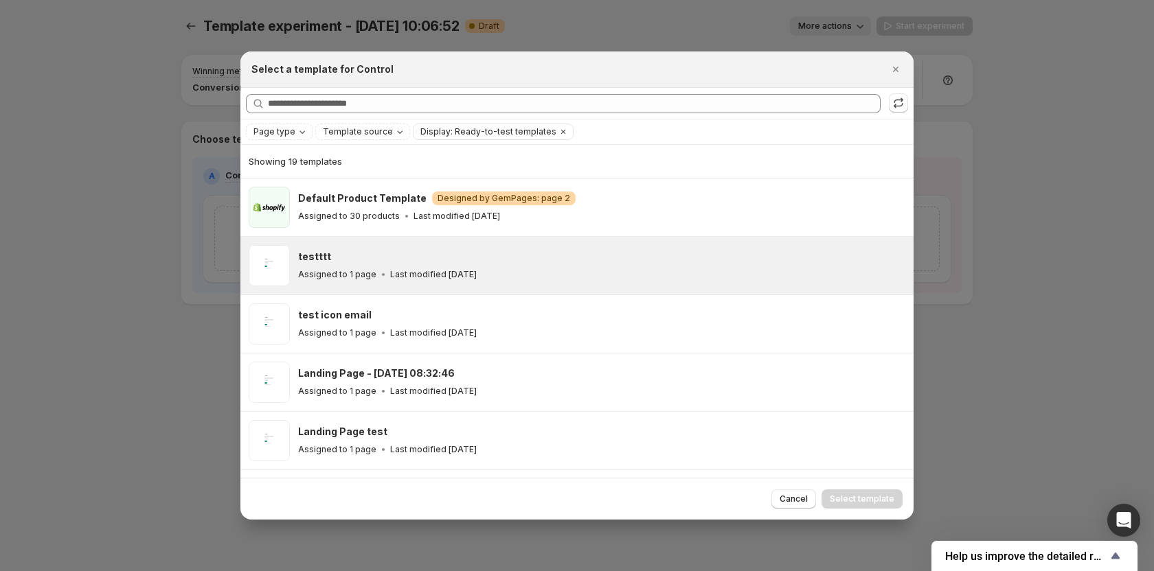
click at [408, 276] on p "Last modified 2 months ago" at bounding box center [433, 274] width 87 height 11
click at [858, 496] on span "Select template" at bounding box center [861, 499] width 65 height 11
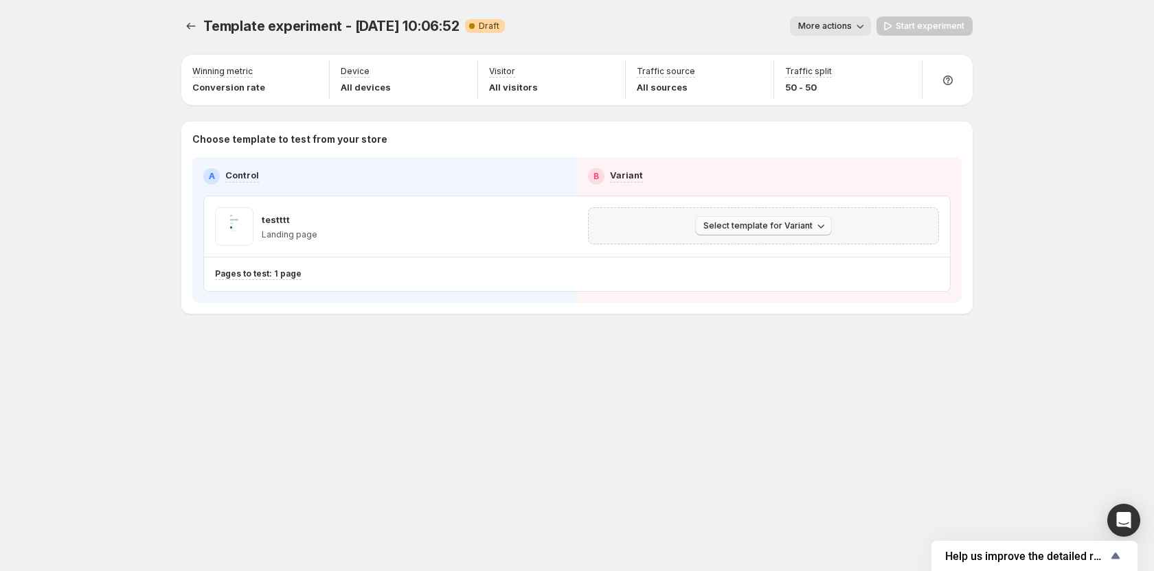
click at [737, 220] on button "Select template for Variant" at bounding box center [763, 225] width 137 height 19
click at [723, 251] on span "Select an existing template" at bounding box center [754, 254] width 116 height 11
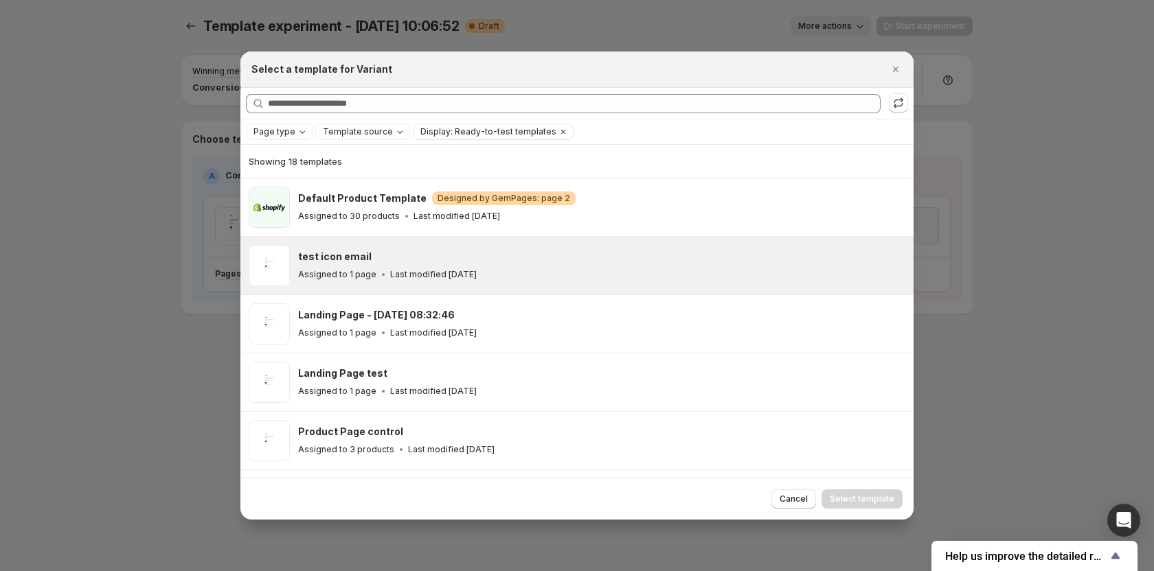
click at [482, 263] on div "test icon email" at bounding box center [599, 257] width 603 height 14
click at [869, 499] on span "Select template" at bounding box center [861, 499] width 65 height 11
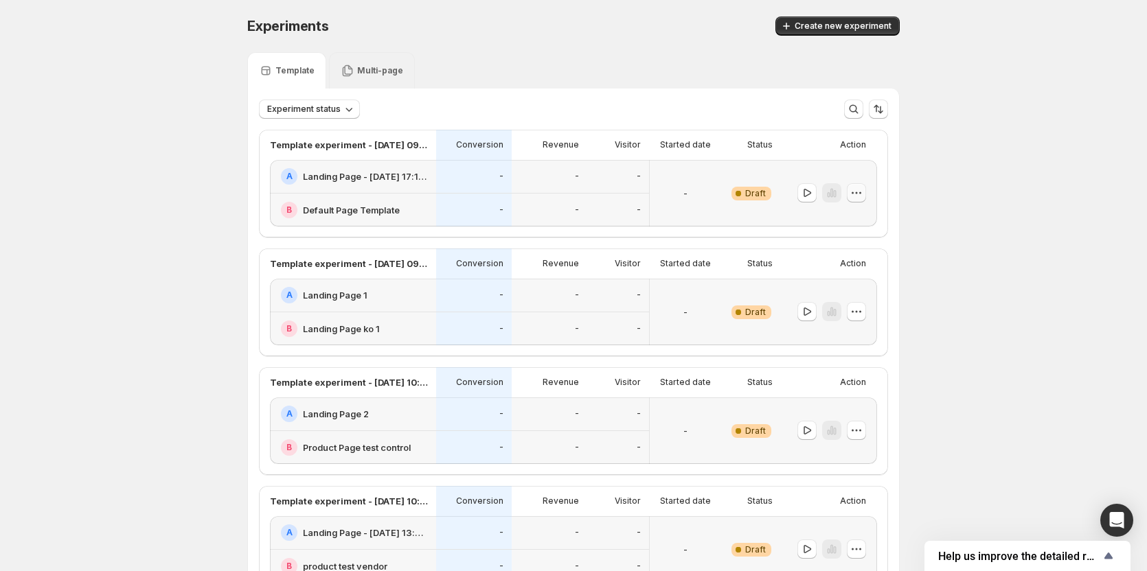
click at [857, 192] on icon "button" at bounding box center [856, 193] width 14 height 14
click at [837, 220] on span "Edit" at bounding box center [871, 222] width 100 height 14
